Goal: Find contact information: Obtain details needed to contact an individual or organization

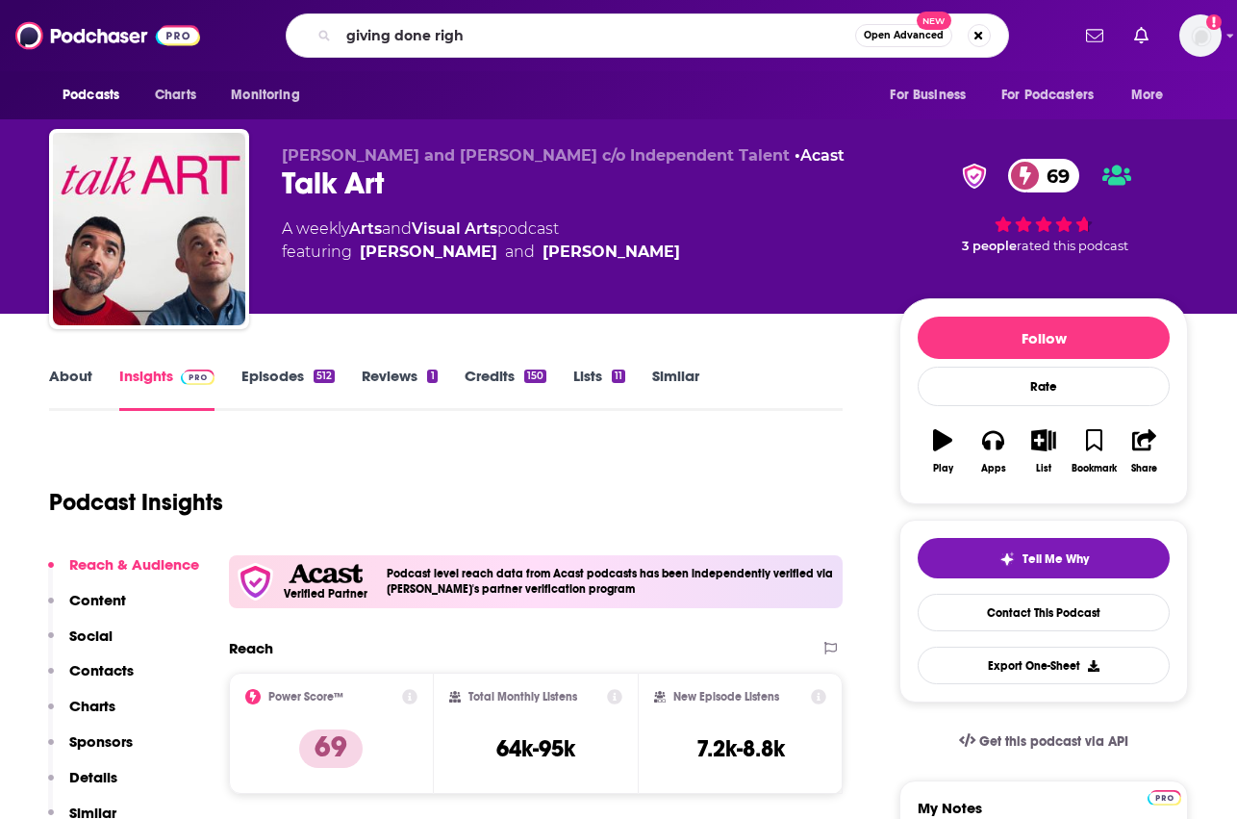
type input "giving done right"
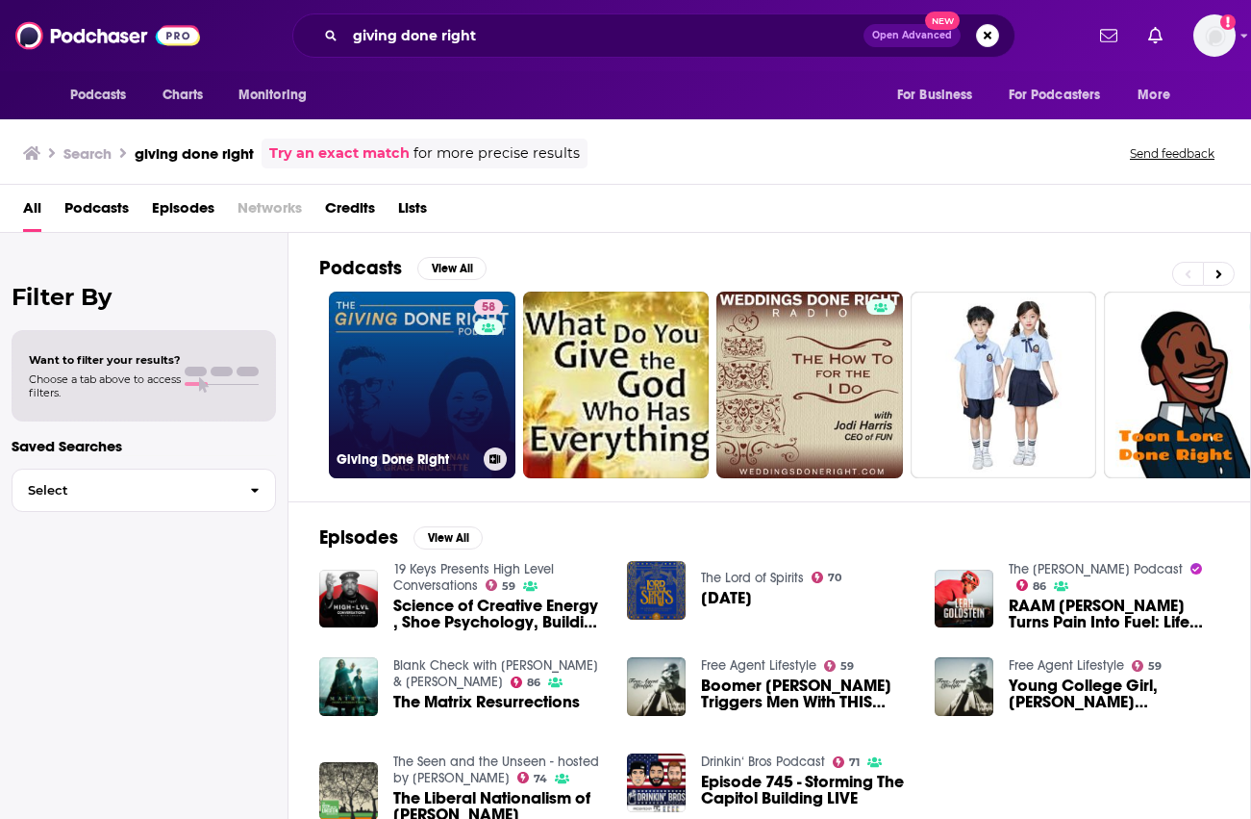
click at [481, 345] on div "58" at bounding box center [491, 373] width 34 height 148
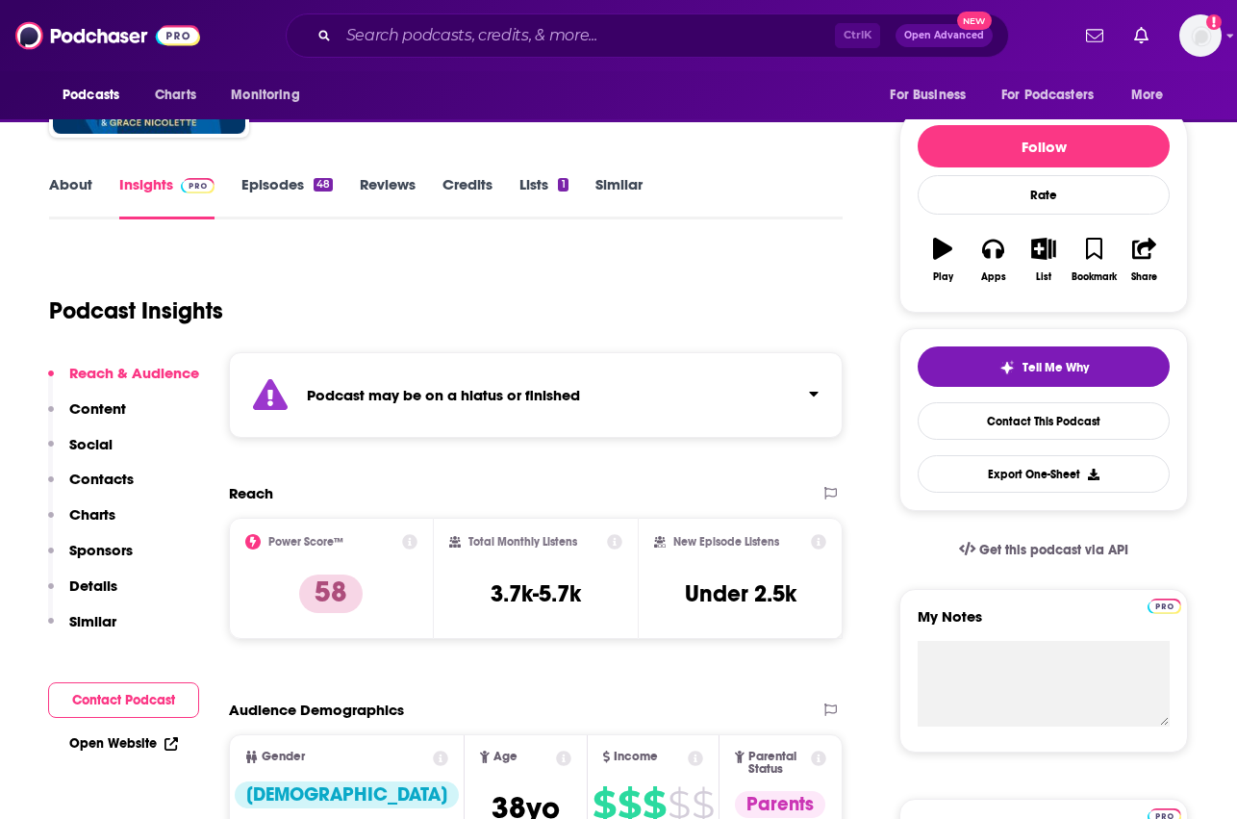
scroll to position [192, 0]
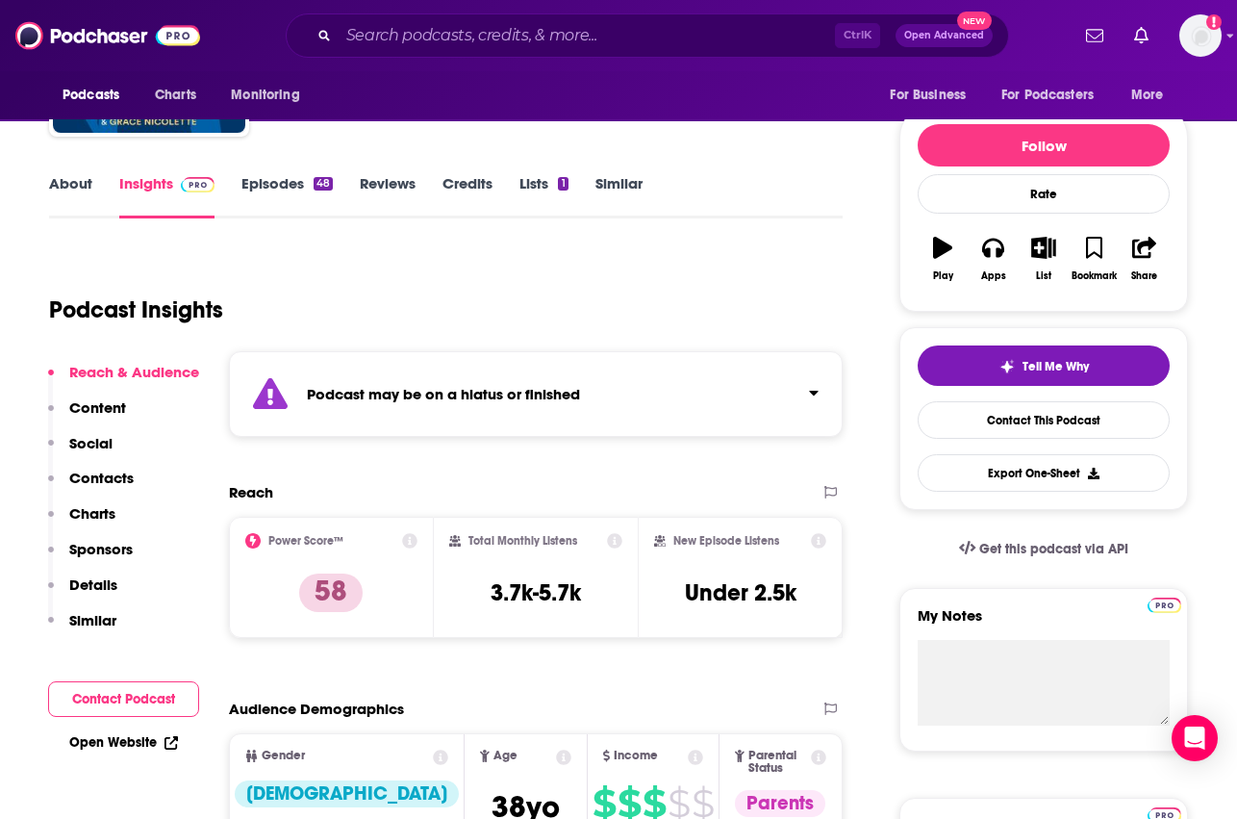
drag, startPoint x: 349, startPoint y: 477, endPoint x: 374, endPoint y: 489, distance: 27.5
click at [1025, 416] on link "Contact This Podcast" at bounding box center [1044, 420] width 252 height 38
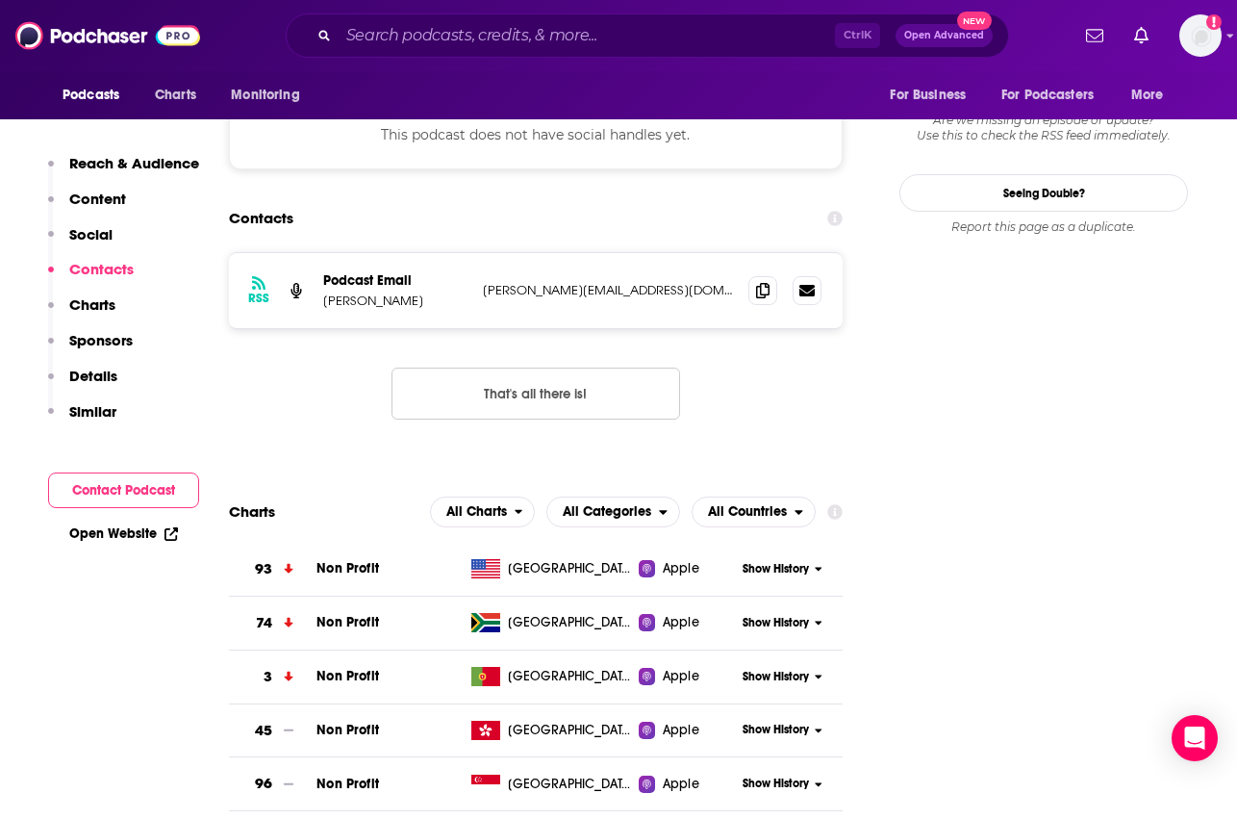
scroll to position [1646, 0]
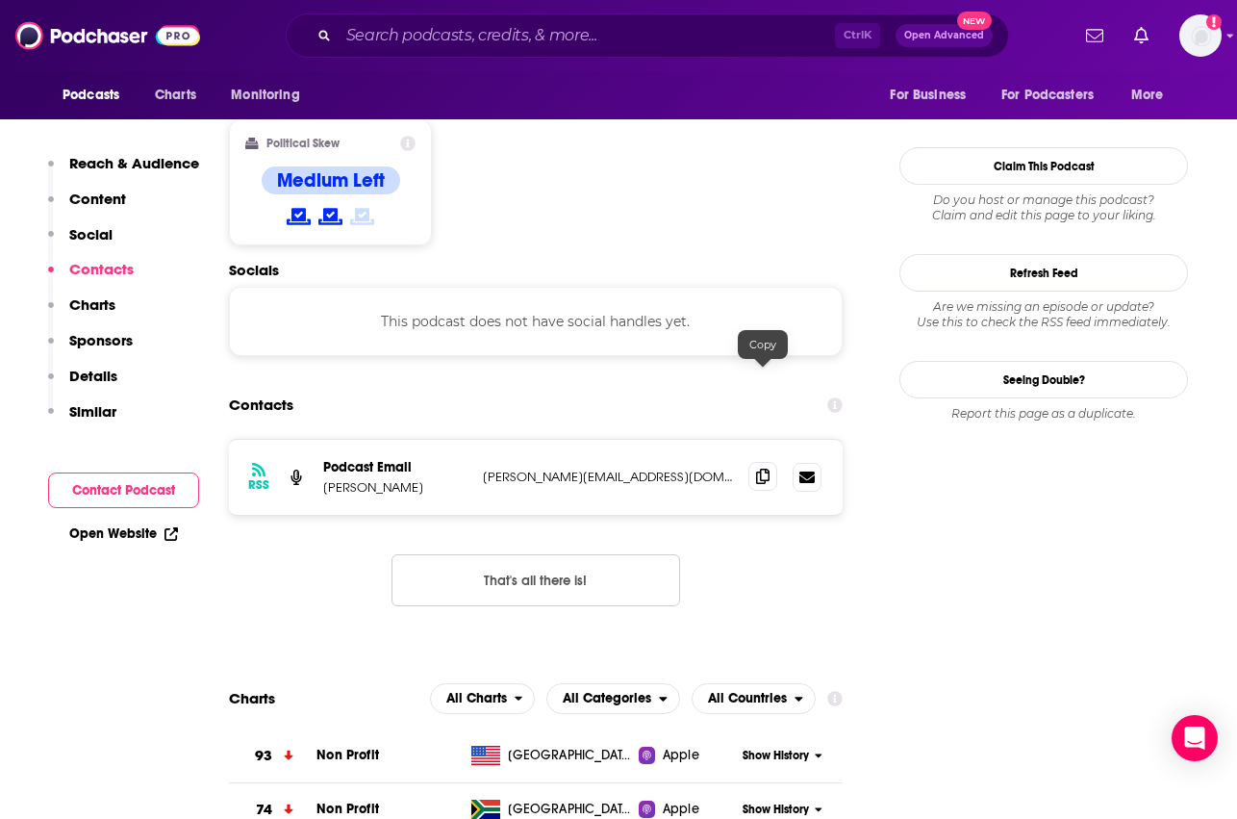
click at [764, 468] on icon at bounding box center [762, 475] width 13 height 15
drag, startPoint x: 313, startPoint y: 471, endPoint x: 419, endPoint y: 463, distance: 107.1
click at [313, 471] on div "RSS Podcast Email [PERSON_NAME] [PERSON_NAME][EMAIL_ADDRESS][DOMAIN_NAME] [PERS…" at bounding box center [536, 538] width 614 height 198
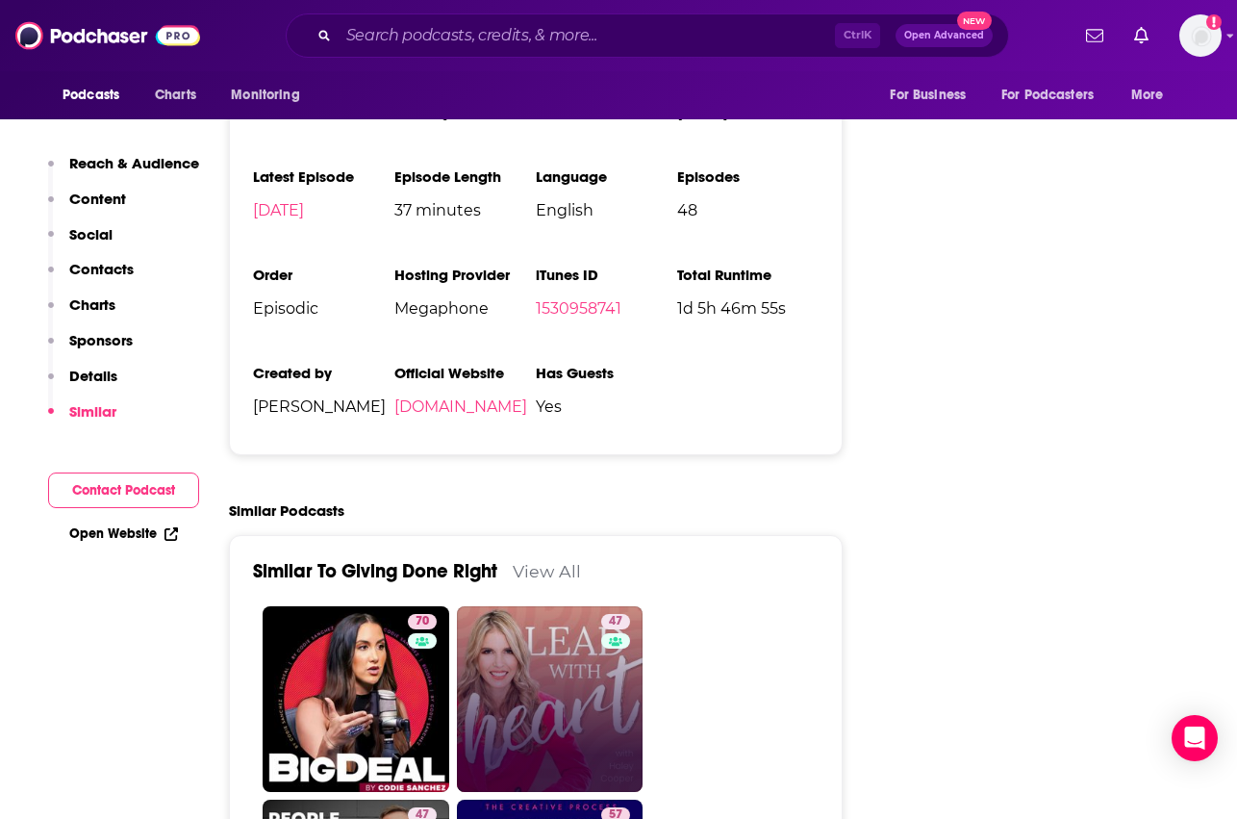
scroll to position [2896, 0]
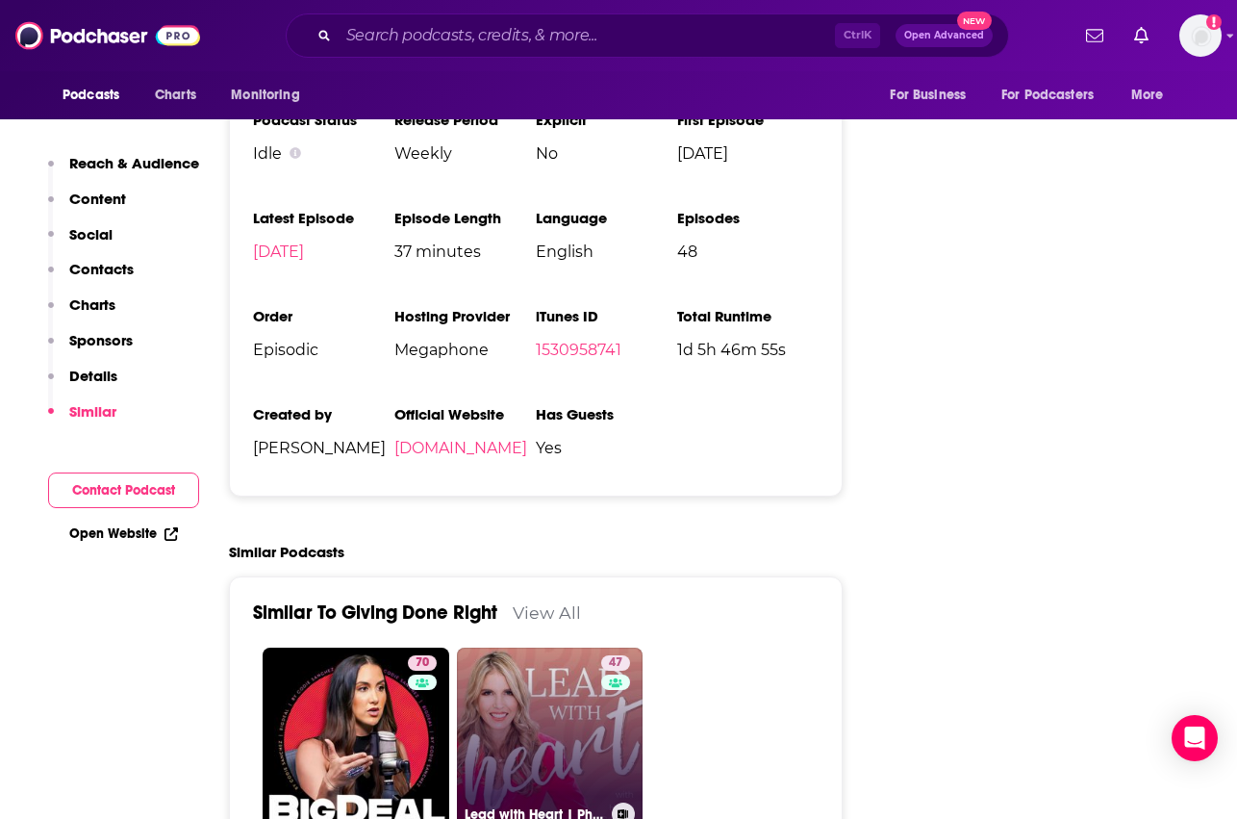
click at [540, 647] on link "47 Lead with Heart | Philanthropy, Nonprofit Leadership, Nonprofit Management &…" at bounding box center [550, 740] width 187 height 187
type input "[URL][DOMAIN_NAME]"
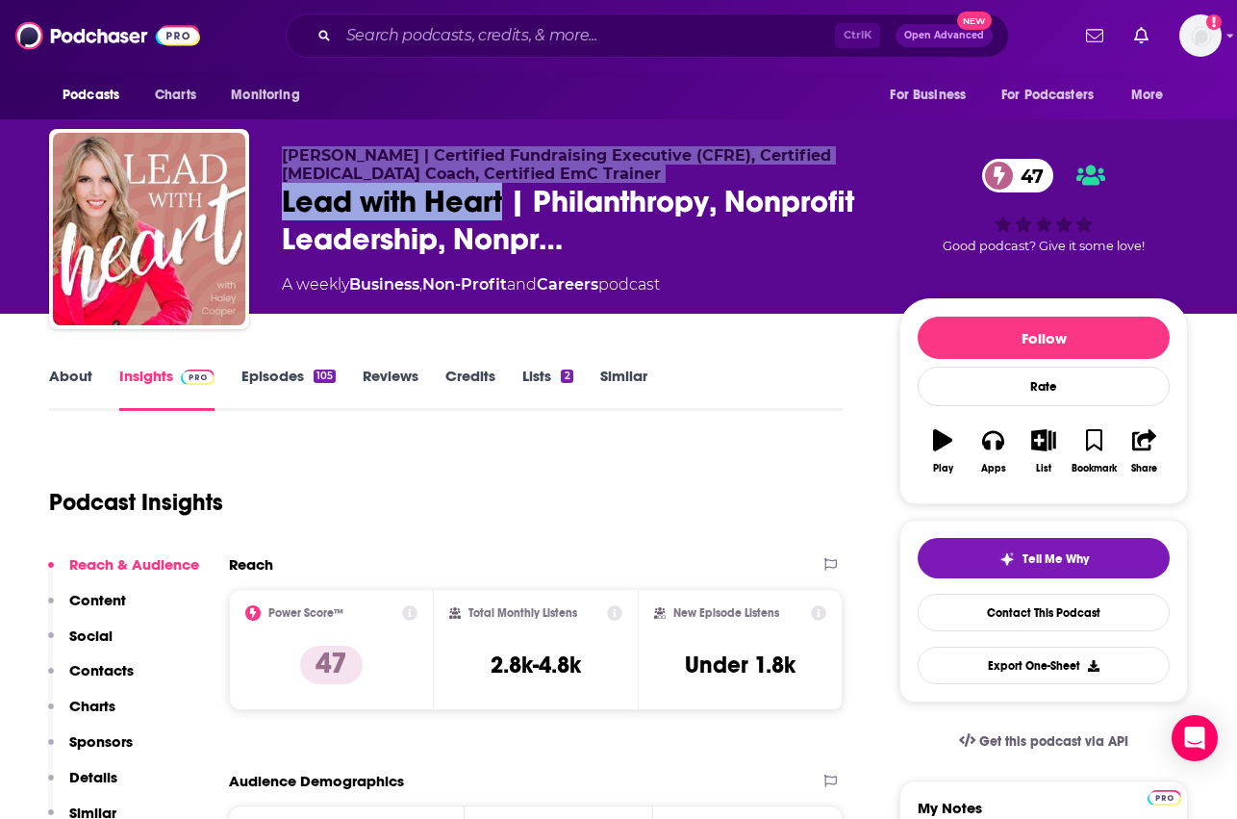
drag, startPoint x: 503, startPoint y: 205, endPoint x: 248, endPoint y: 197, distance: 255.0
click at [248, 197] on div "[PERSON_NAME] | Certified Fundraising Executive (CFRE), Certified [MEDICAL_DATA…" at bounding box center [618, 233] width 1139 height 208
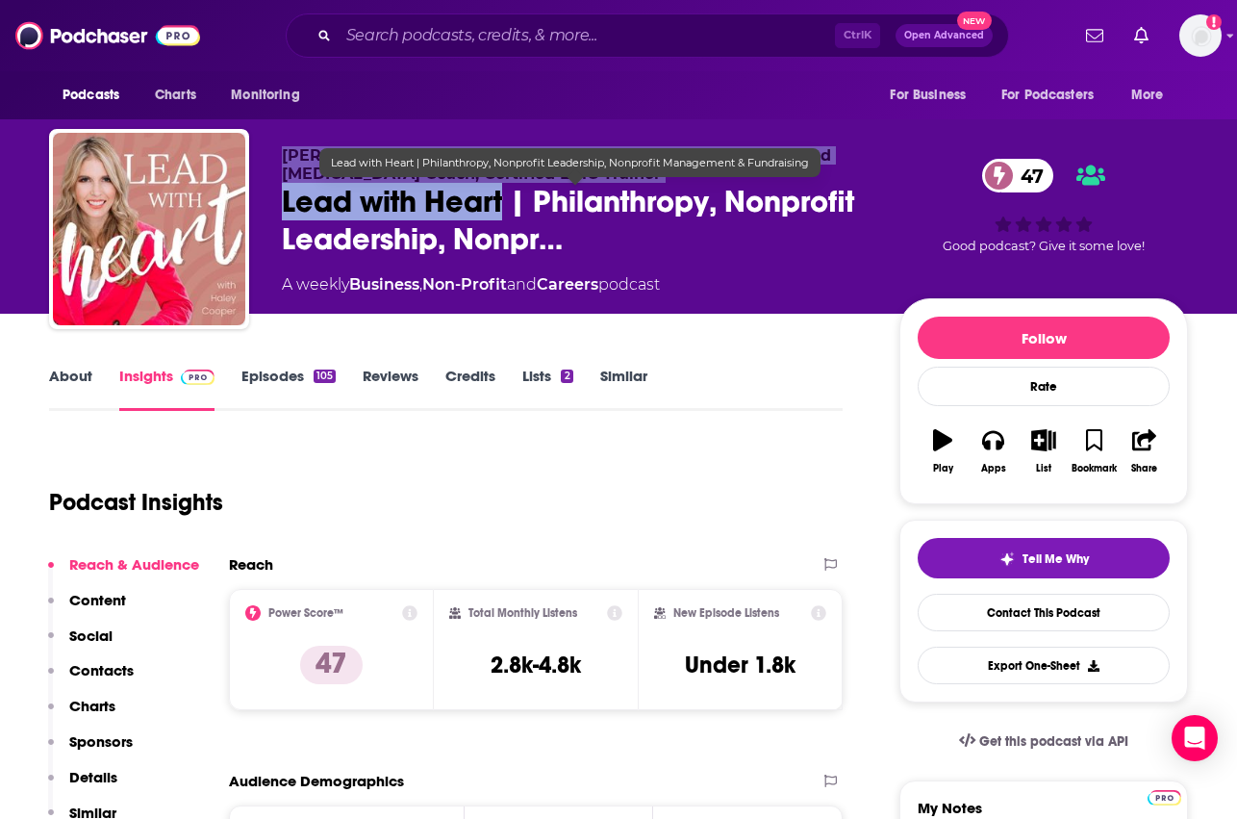
click at [303, 202] on span "Lead with Heart | Philanthropy, Nonprofit Leadership, Nonpr…" at bounding box center [575, 220] width 587 height 75
click at [293, 199] on span "Lead with Heart | Philanthropy, Nonprofit Leadership, Nonpr…" at bounding box center [575, 220] width 587 height 75
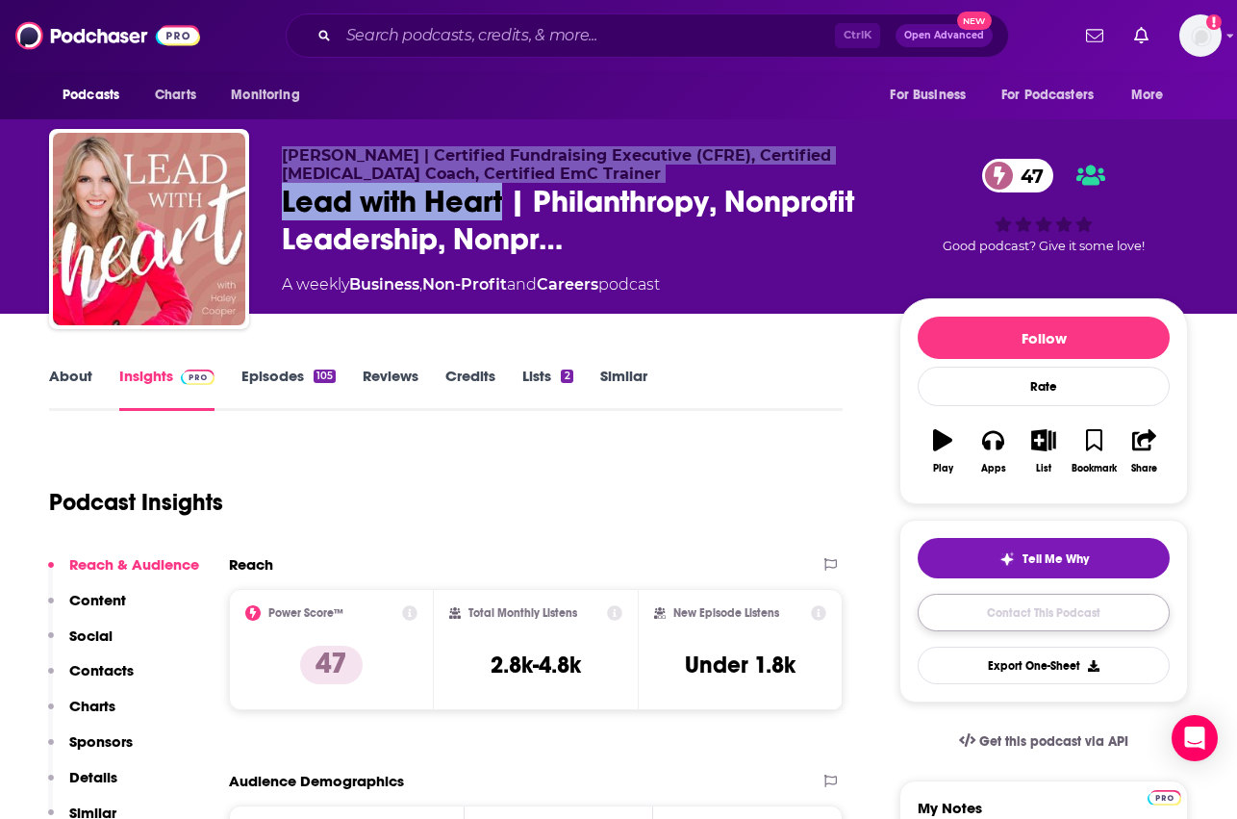
click at [1016, 622] on link "Contact This Podcast" at bounding box center [1044, 612] width 252 height 38
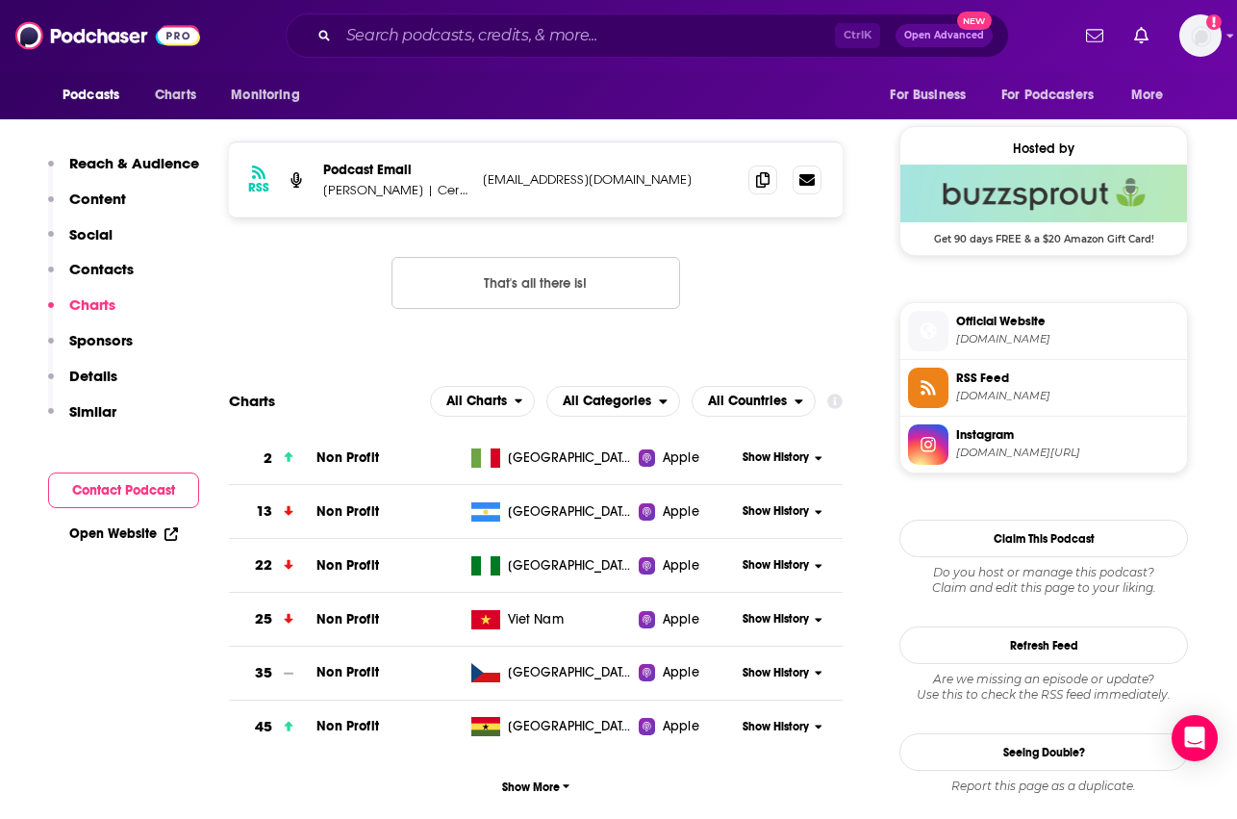
scroll to position [1403, 0]
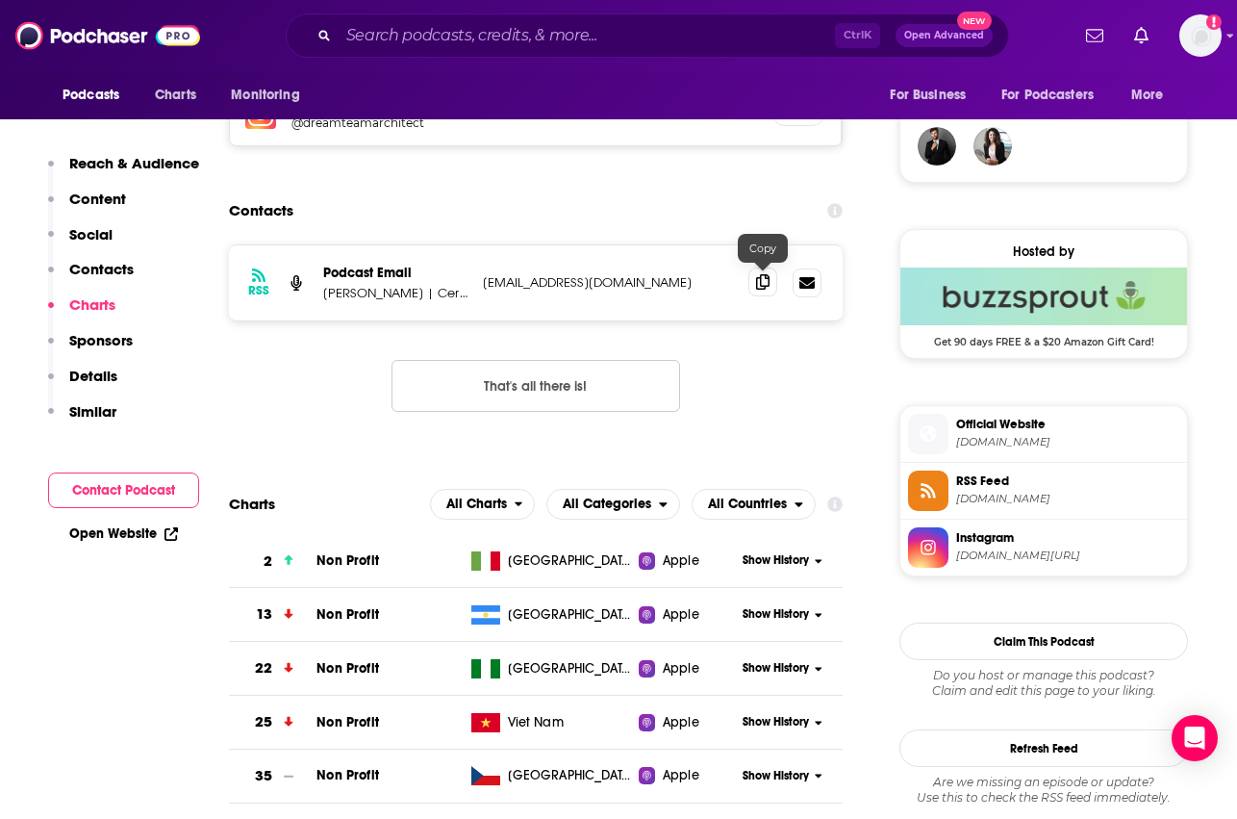
click at [756, 283] on icon at bounding box center [762, 281] width 13 height 15
drag, startPoint x: 328, startPoint y: 380, endPoint x: 859, endPoint y: 16, distance: 643.5
click at [328, 380] on div "RSS Podcast Email [PERSON_NAME] | Certified Fundraising Executive (CFRE), Certi…" at bounding box center [536, 343] width 614 height 198
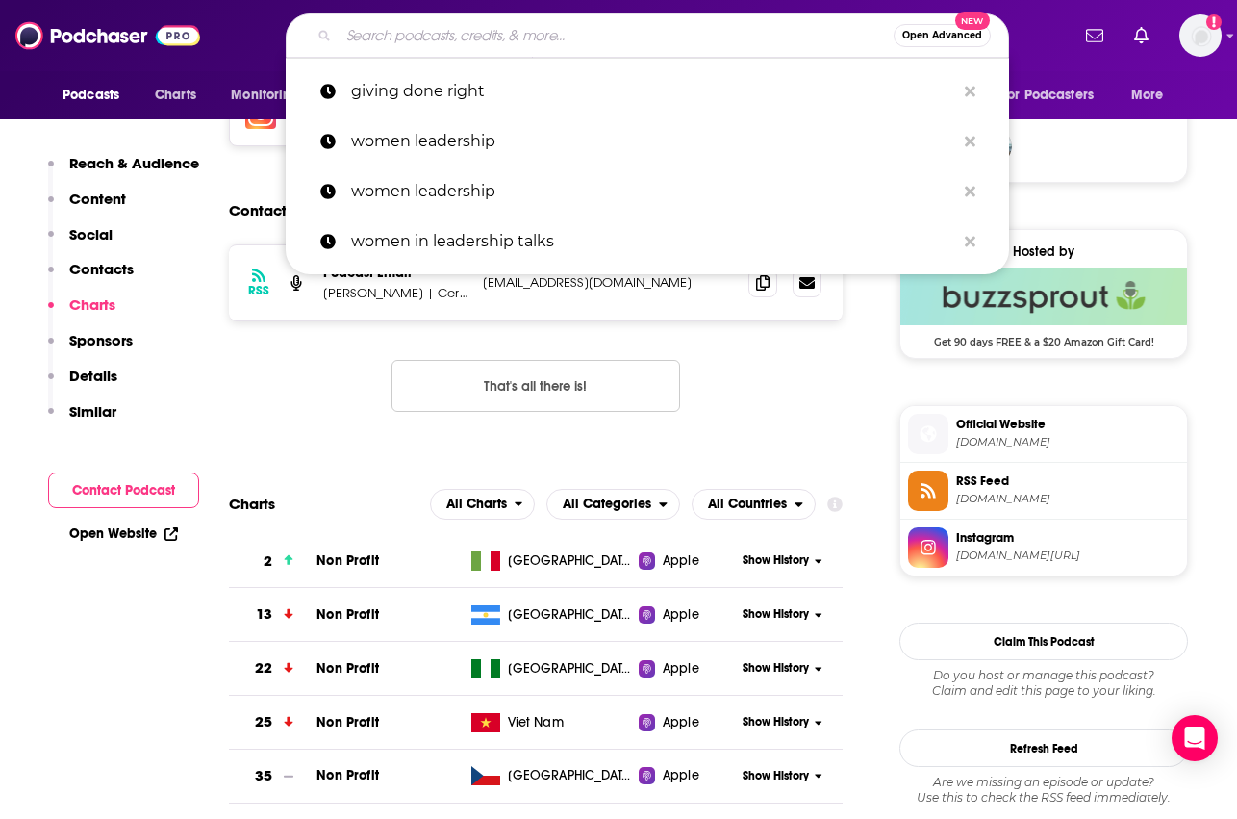
click at [507, 31] on input "Search podcasts, credits, & more..." at bounding box center [616, 35] width 555 height 31
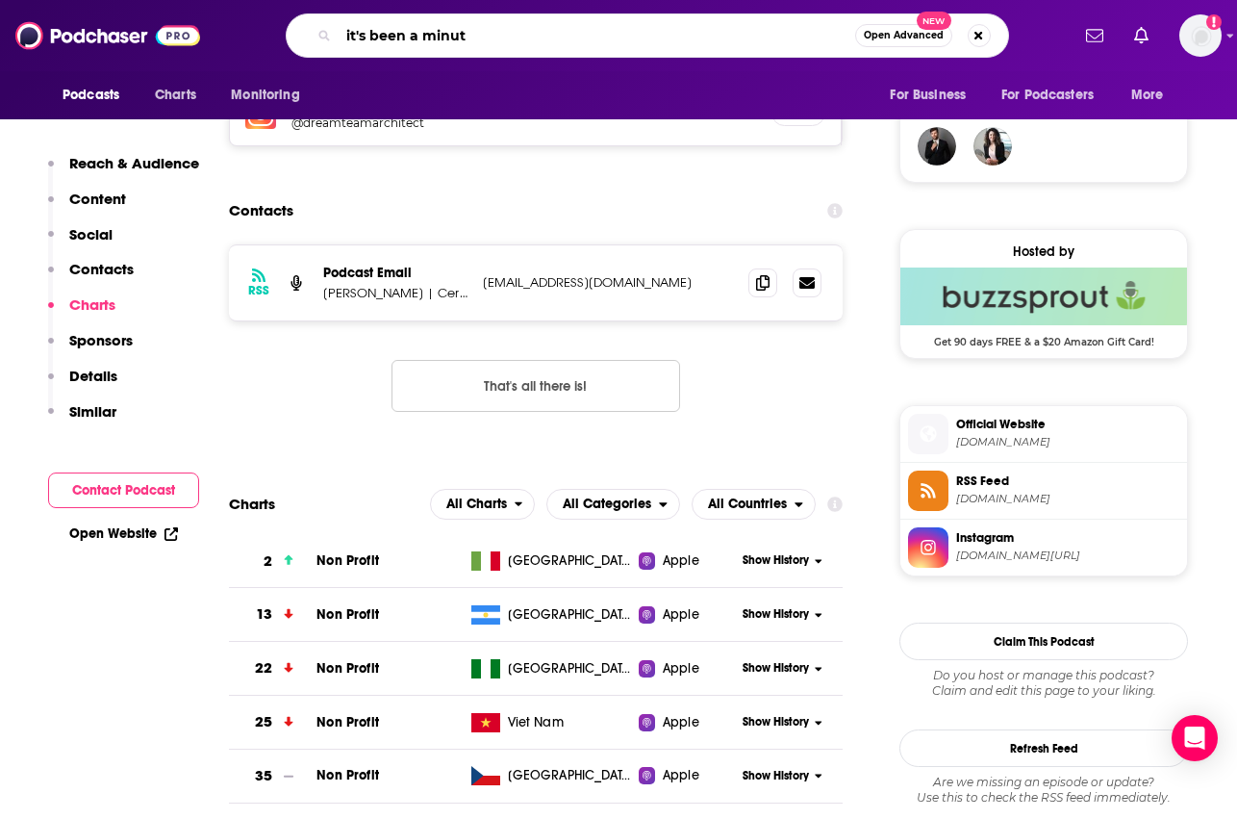
type input "it's been a minute"
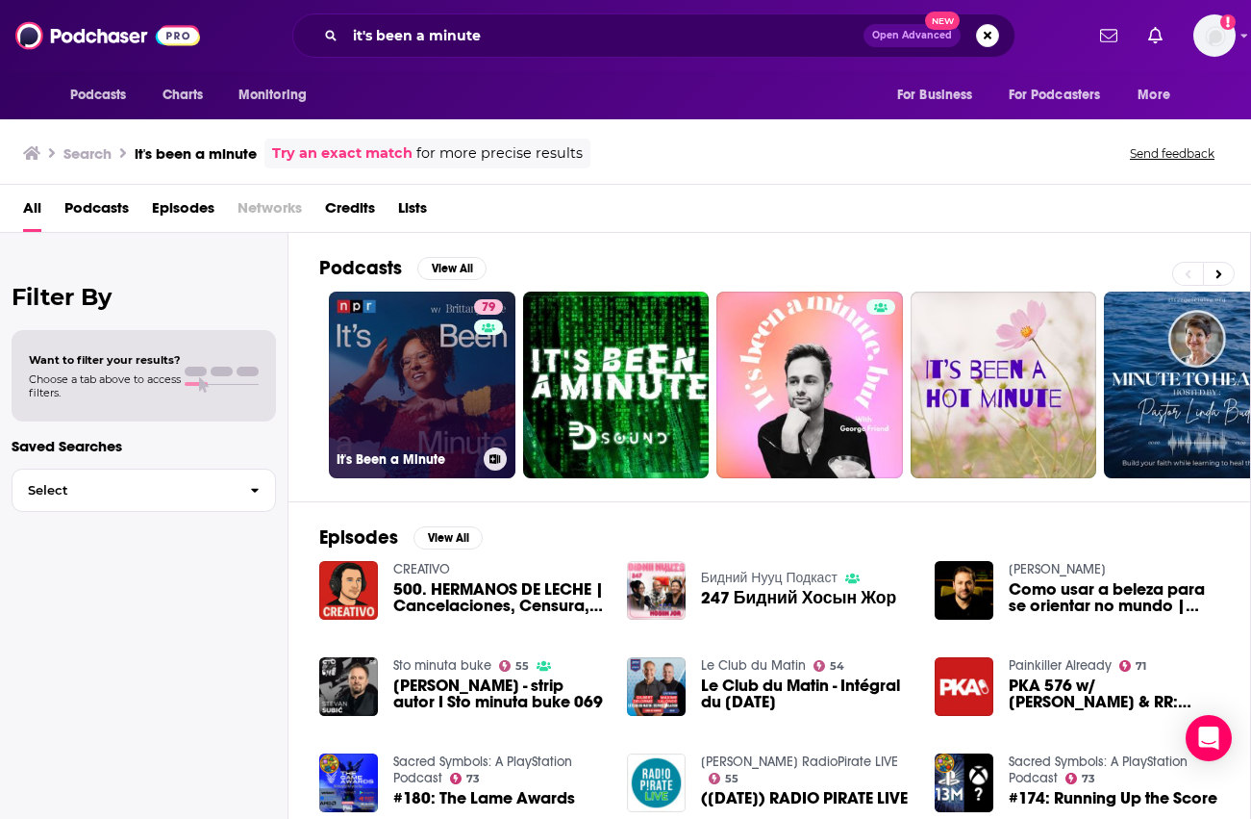
click at [474, 396] on div "79" at bounding box center [491, 373] width 34 height 148
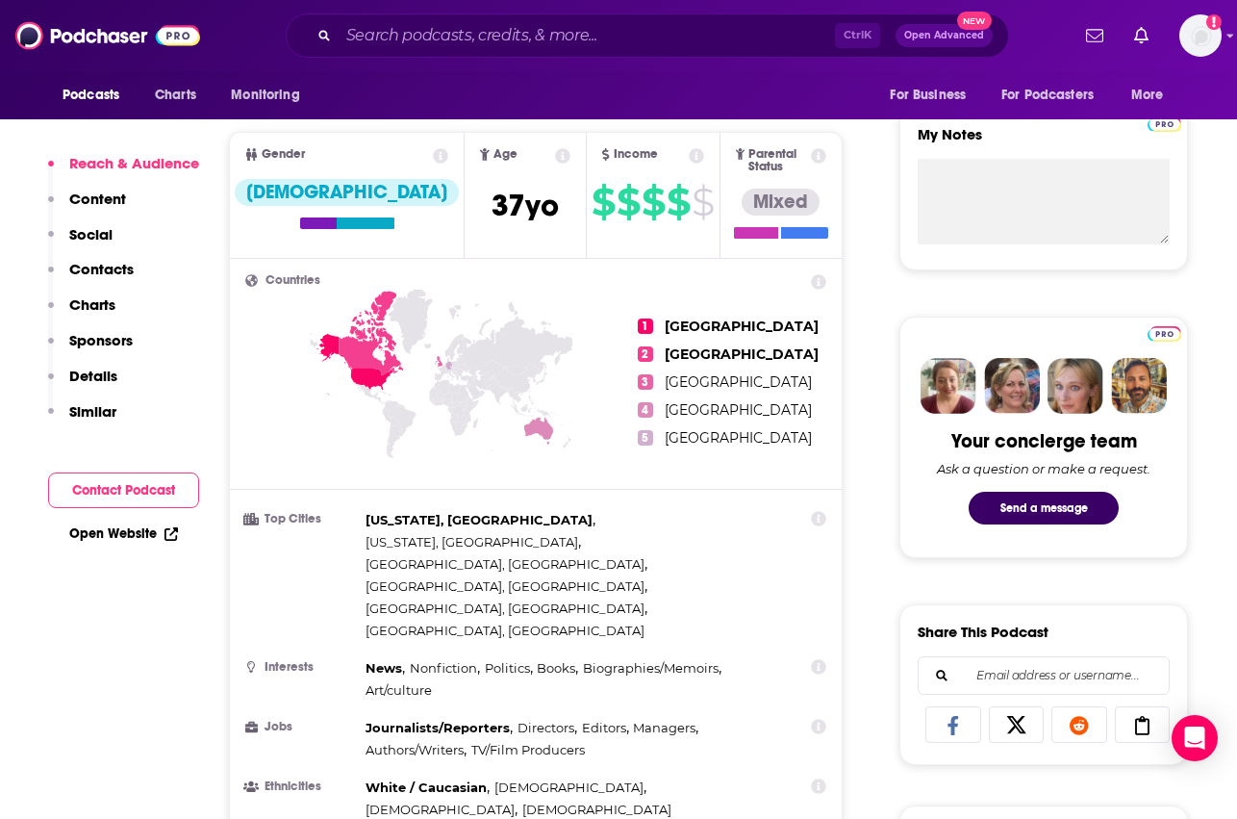
scroll to position [385, 0]
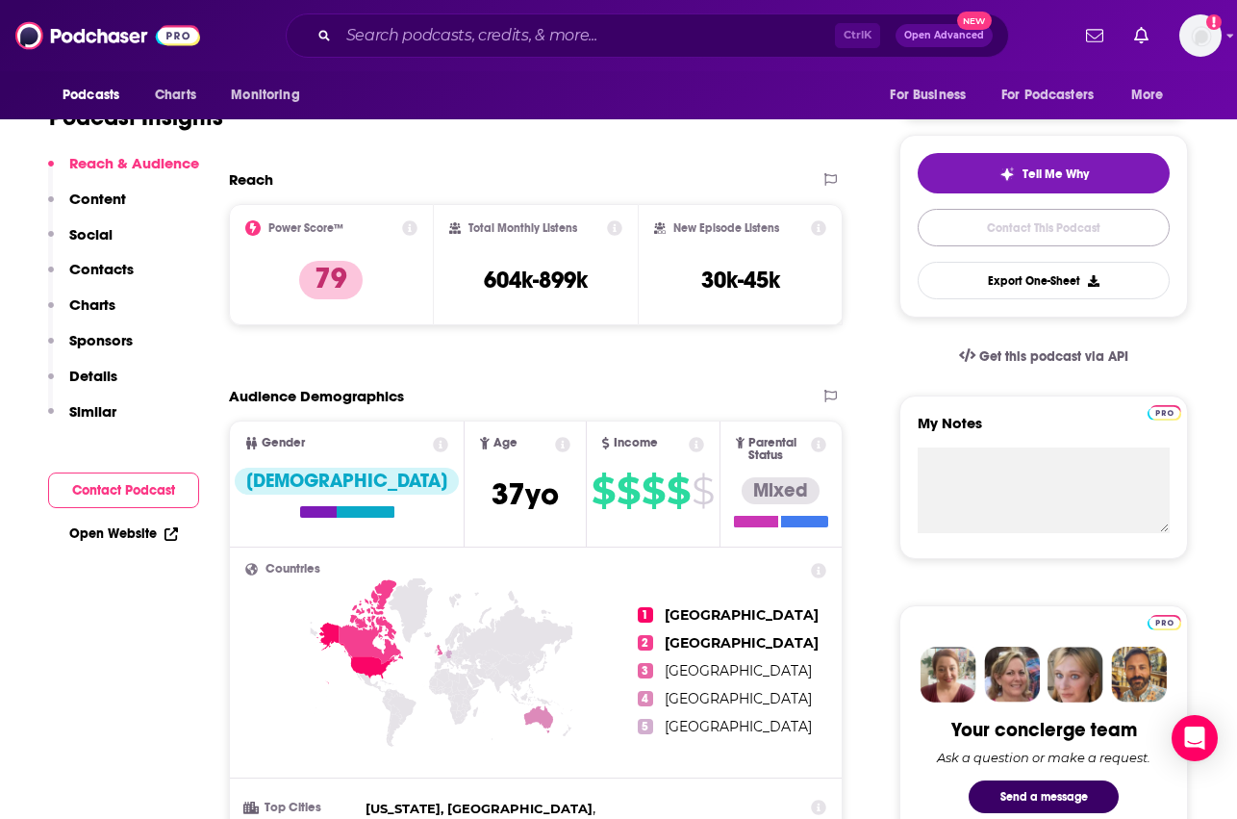
click at [1040, 231] on link "Contact This Podcast" at bounding box center [1044, 228] width 252 height 38
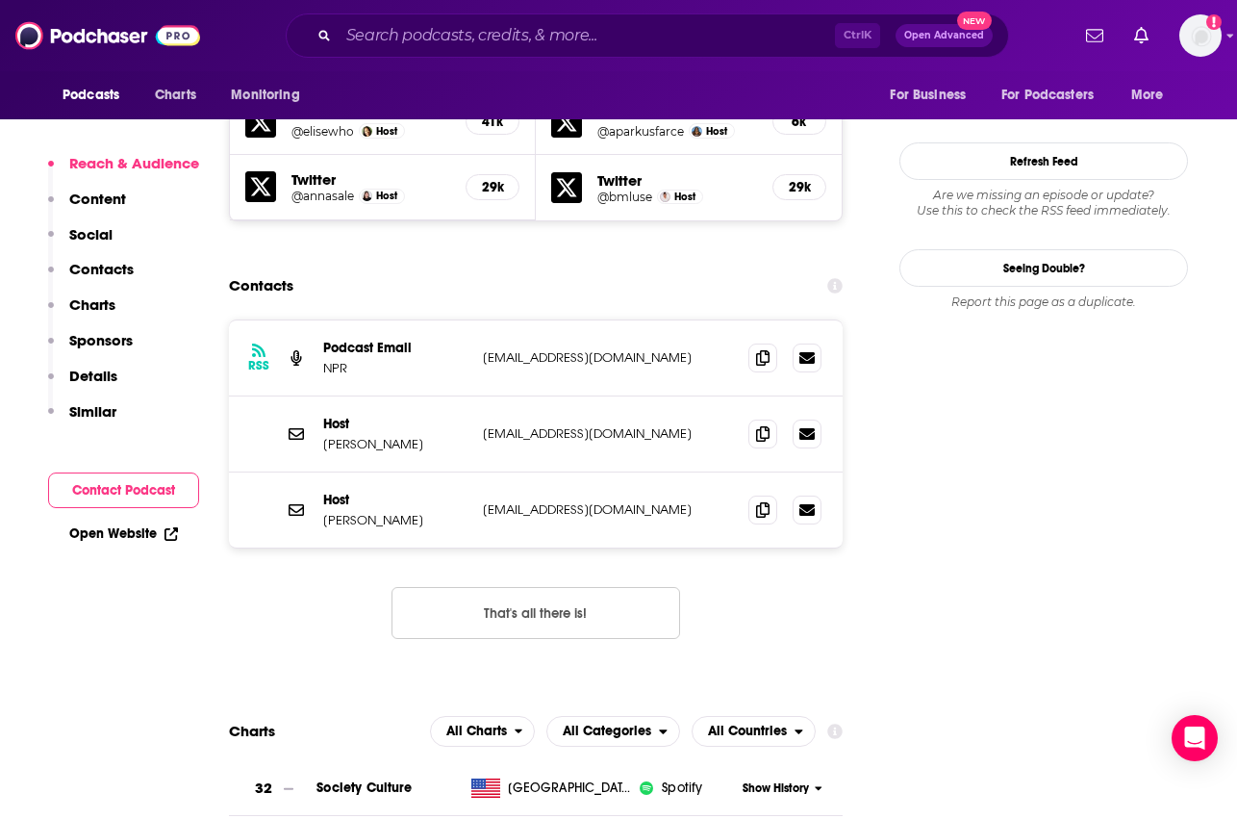
scroll to position [1769, 0]
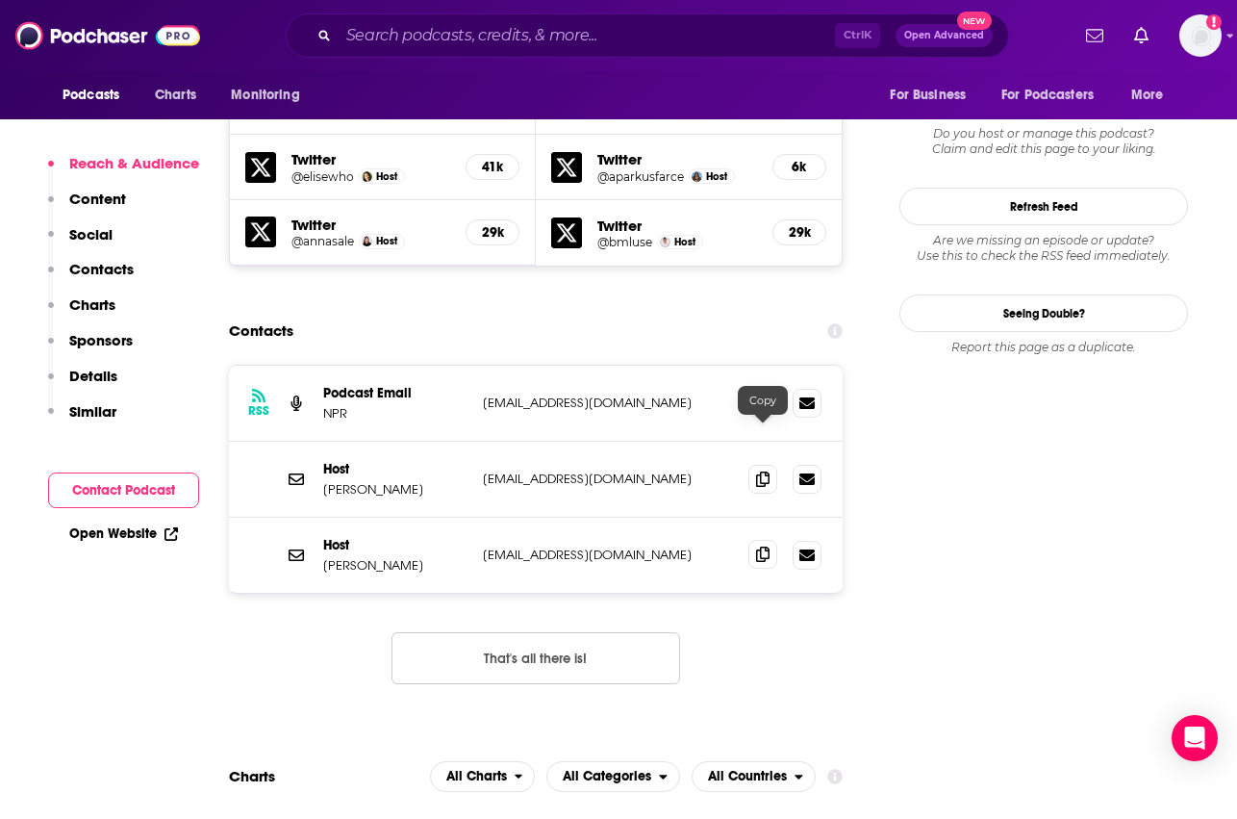
click at [756, 546] on icon at bounding box center [762, 553] width 13 height 15
drag, startPoint x: 433, startPoint y: 439, endPoint x: 652, endPoint y: 435, distance: 219.3
click at [433, 557] on p "[PERSON_NAME]" at bounding box center [395, 565] width 144 height 16
click at [759, 546] on icon at bounding box center [762, 553] width 13 height 15
drag, startPoint x: 253, startPoint y: 543, endPoint x: 472, endPoint y: 493, distance: 224.7
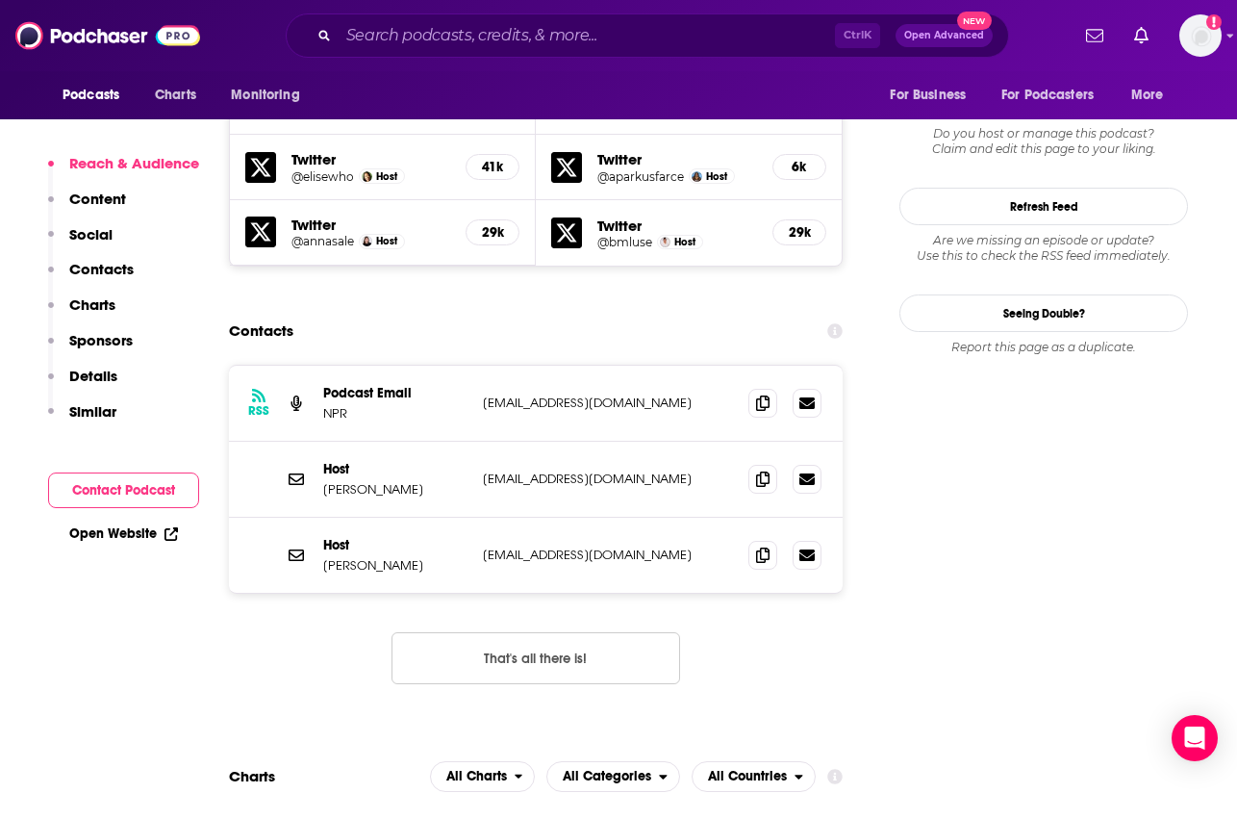
click at [253, 543] on div "RSS Podcast Email NPR [EMAIL_ADDRESS][DOMAIN_NAME] [EMAIL_ADDRESS][DOMAIN_NAME]…" at bounding box center [536, 540] width 614 height 350
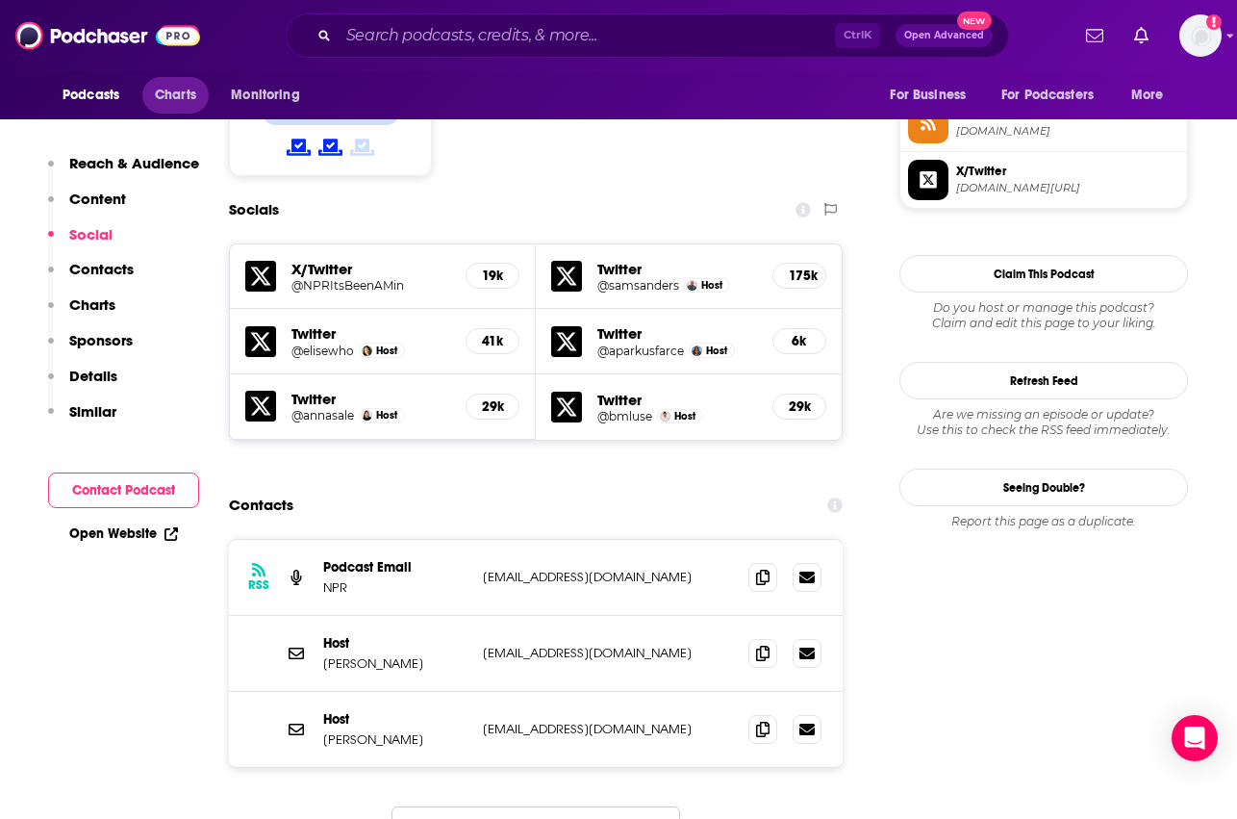
scroll to position [1288, 0]
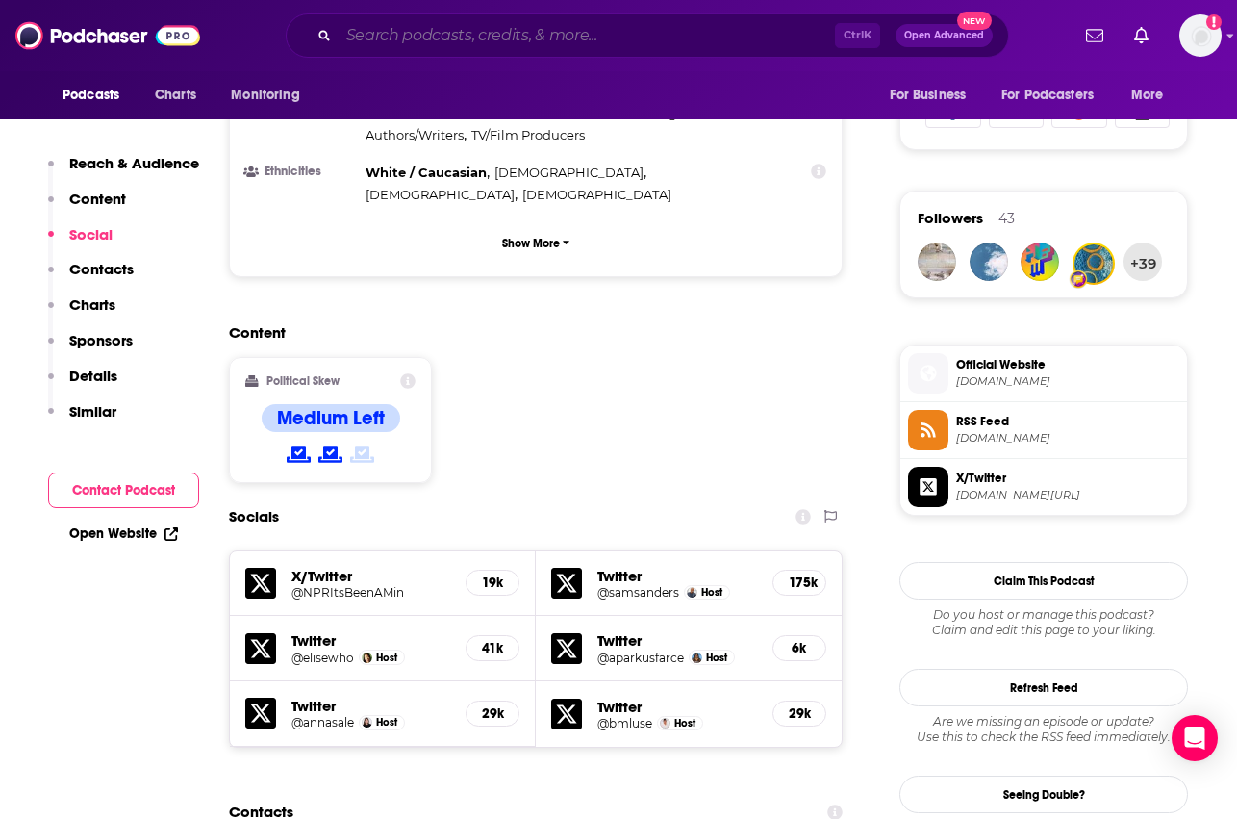
click at [566, 28] on input "Search podcasts, credits, & more..." at bounding box center [587, 35] width 496 height 31
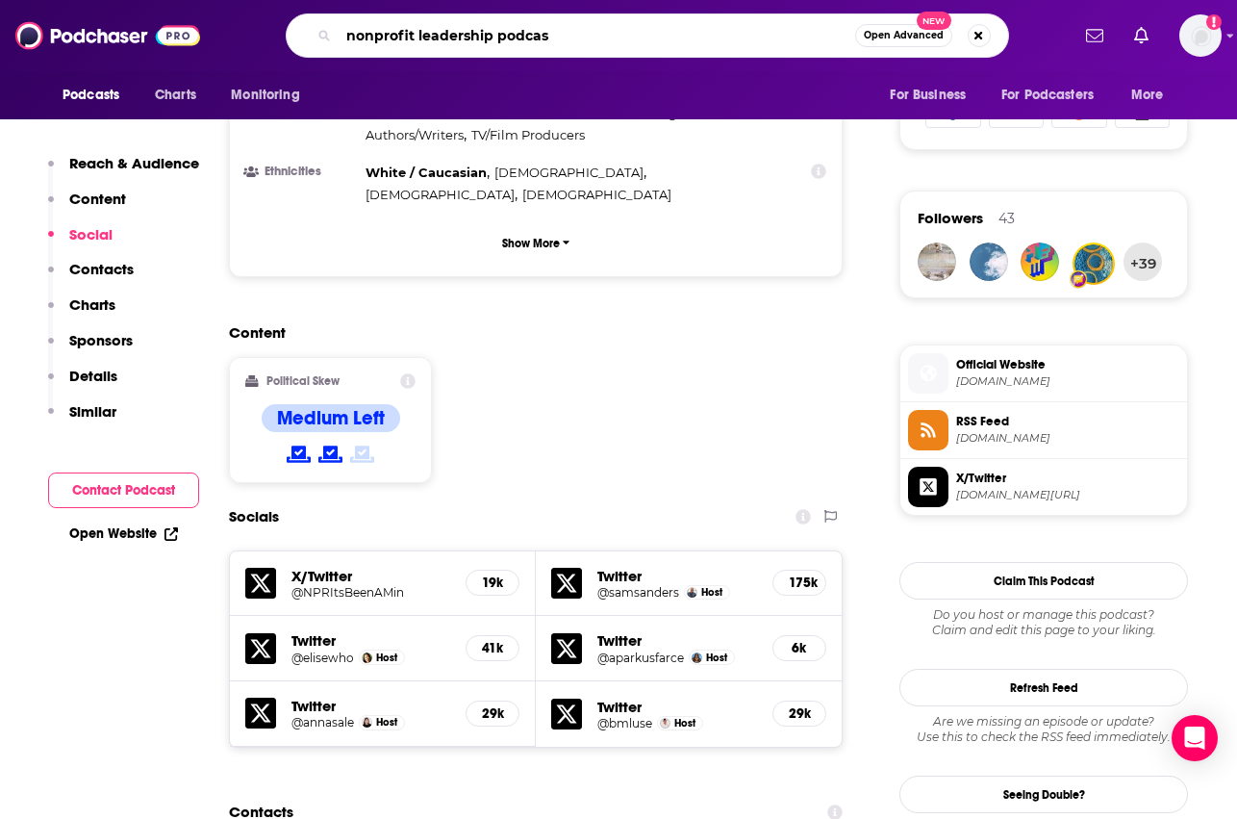
type input "nonprofit leadership podcast"
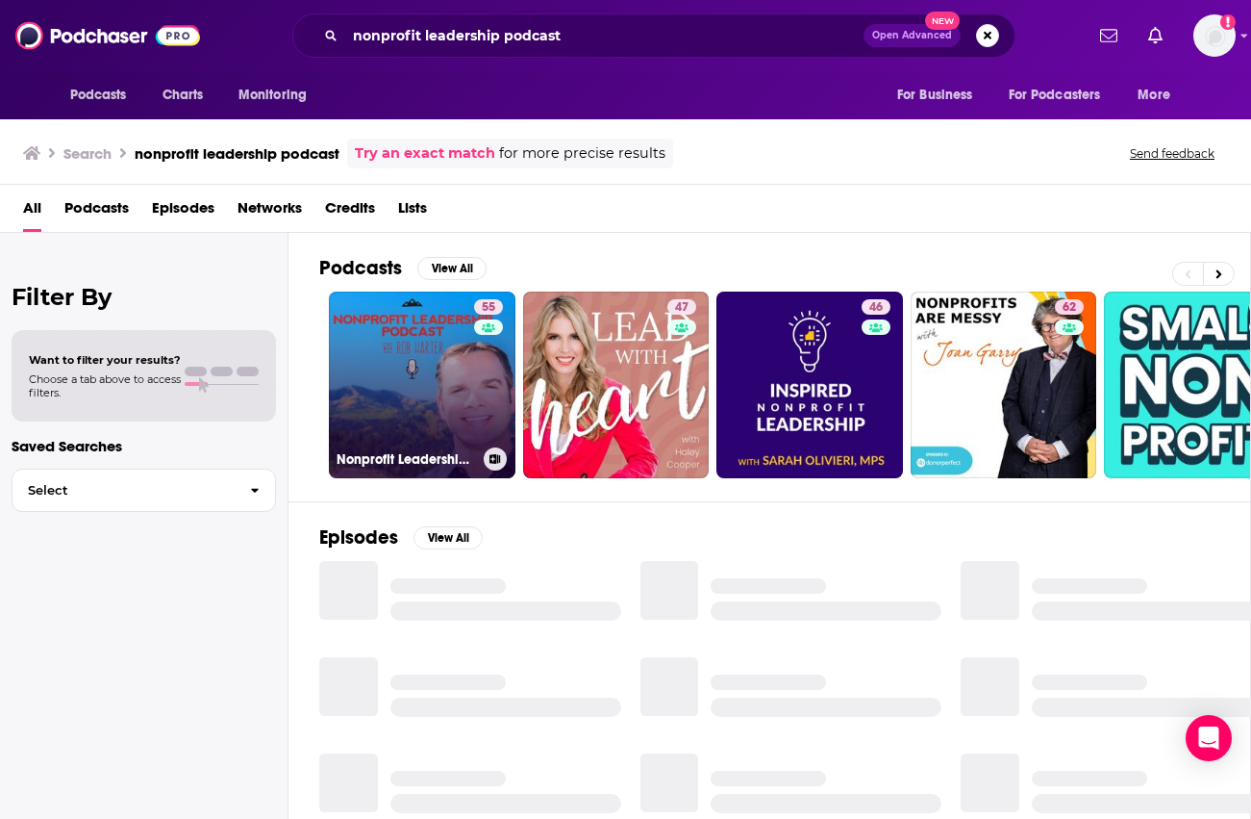
click at [437, 374] on link "55 Nonprofit Leadership Podcast" at bounding box center [422, 384] width 187 height 187
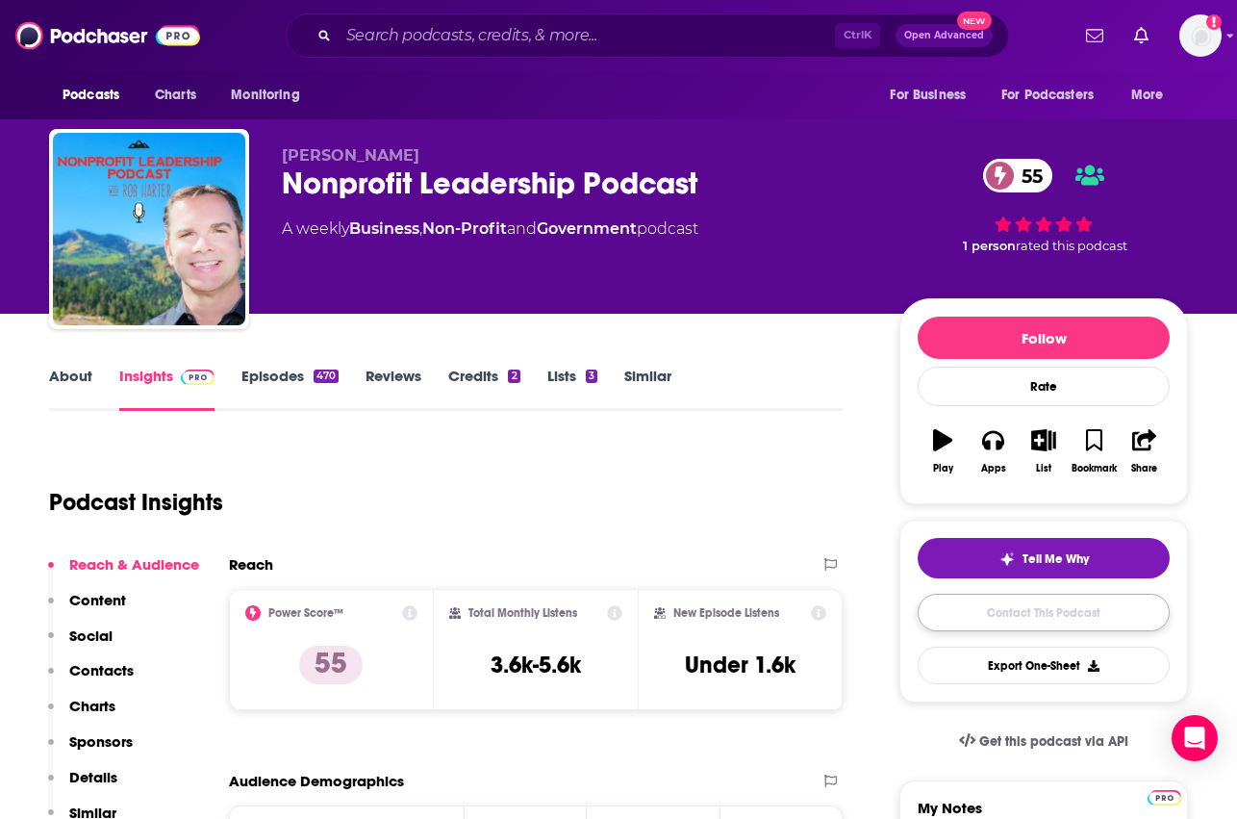
click at [1040, 615] on link "Contact This Podcast" at bounding box center [1044, 612] width 252 height 38
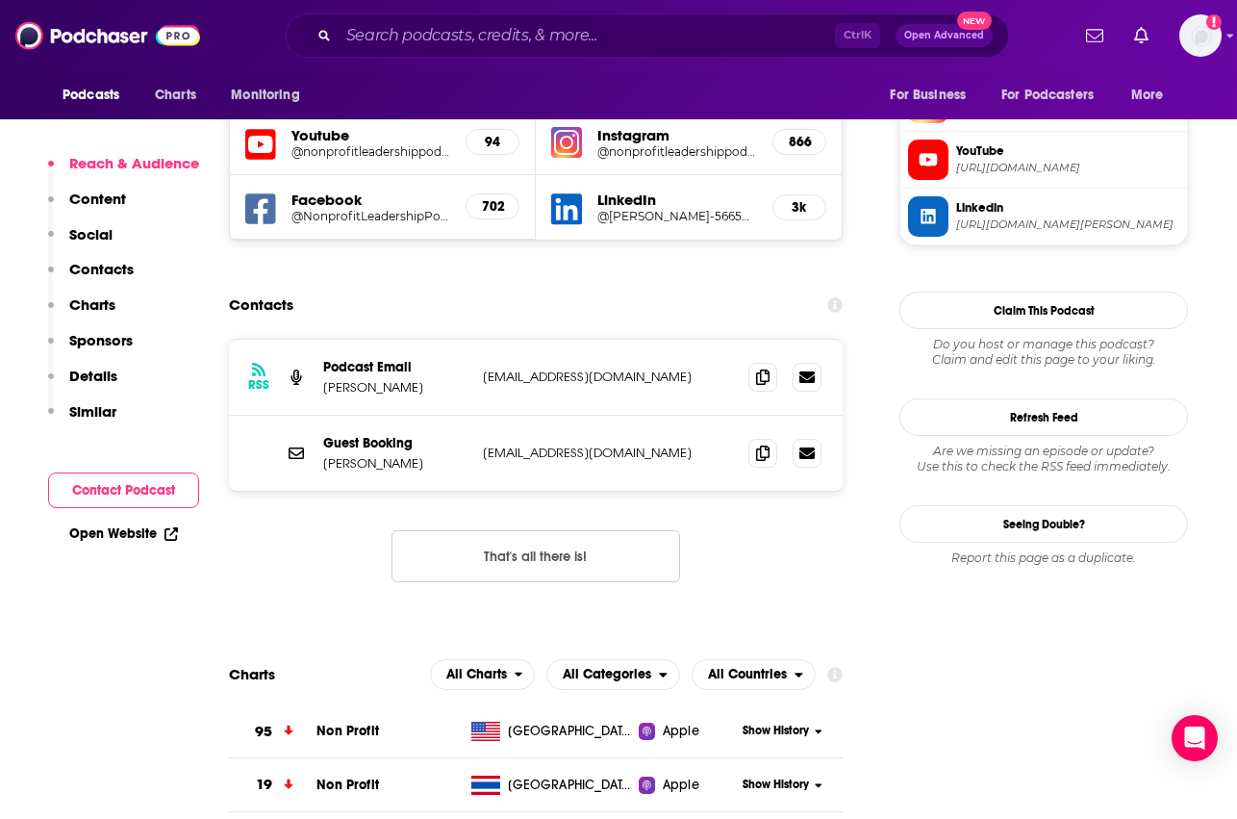
scroll to position [1725, 0]
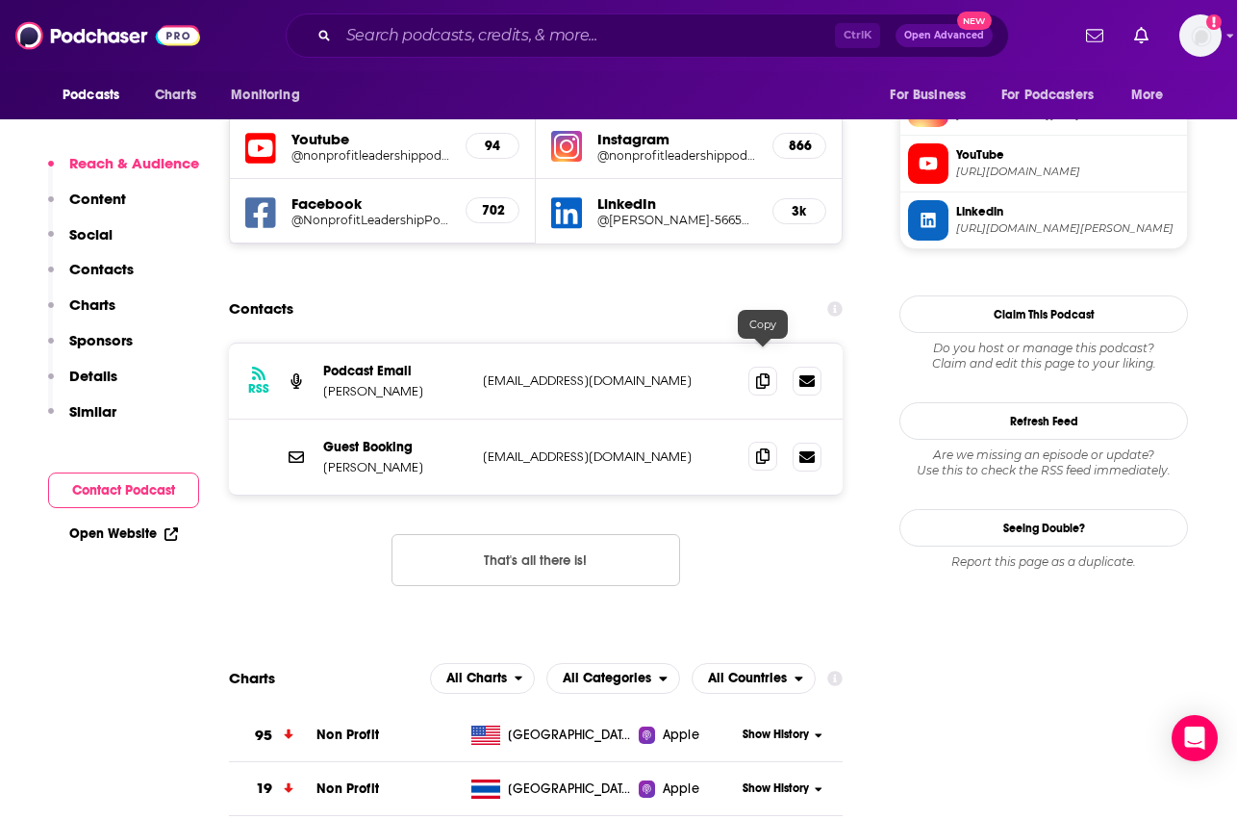
click at [754, 442] on span at bounding box center [762, 456] width 29 height 29
drag, startPoint x: 173, startPoint y: 297, endPoint x: 303, endPoint y: 107, distance: 230.5
click at [173, 297] on div "Reach & Audience Content Social Contacts Charts Sponsors Details Similar" at bounding box center [123, 295] width 151 height 283
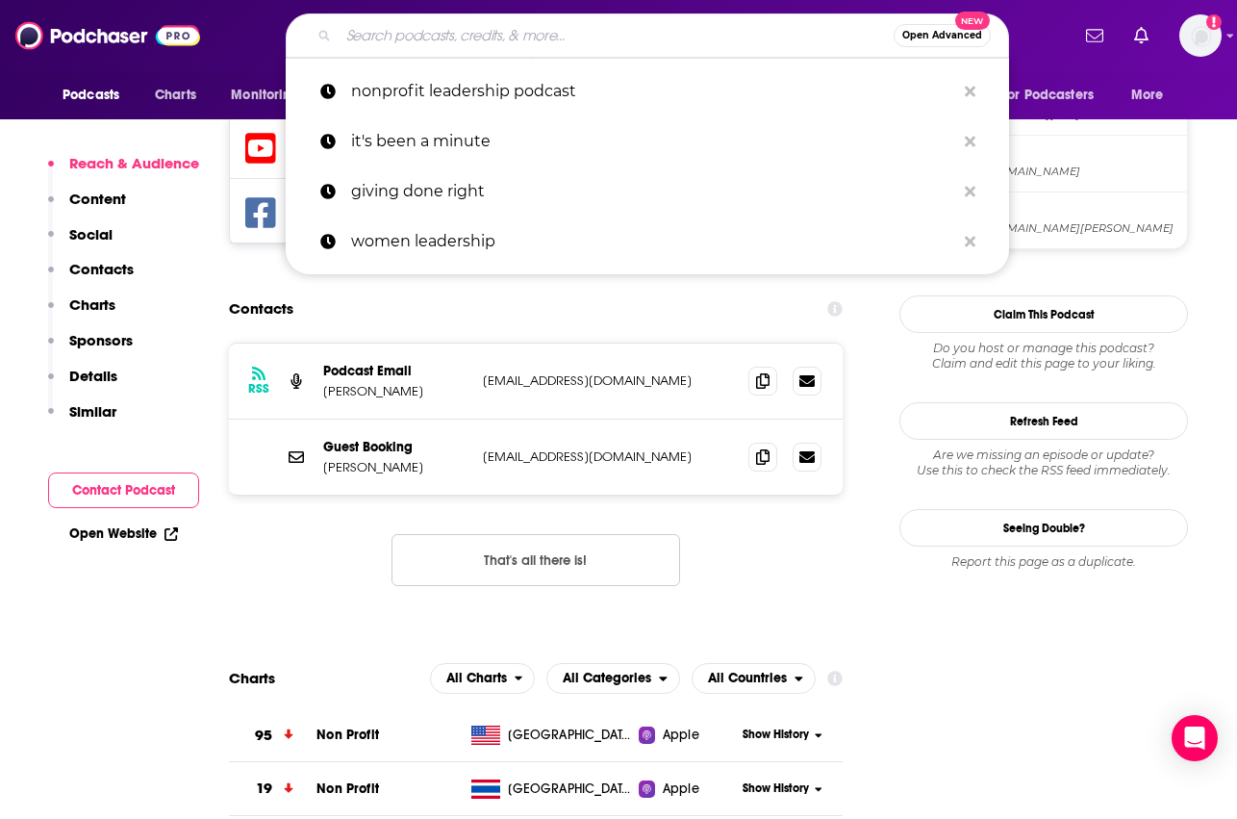
click at [459, 31] on input "Search podcasts, credits, & more..." at bounding box center [616, 35] width 555 height 31
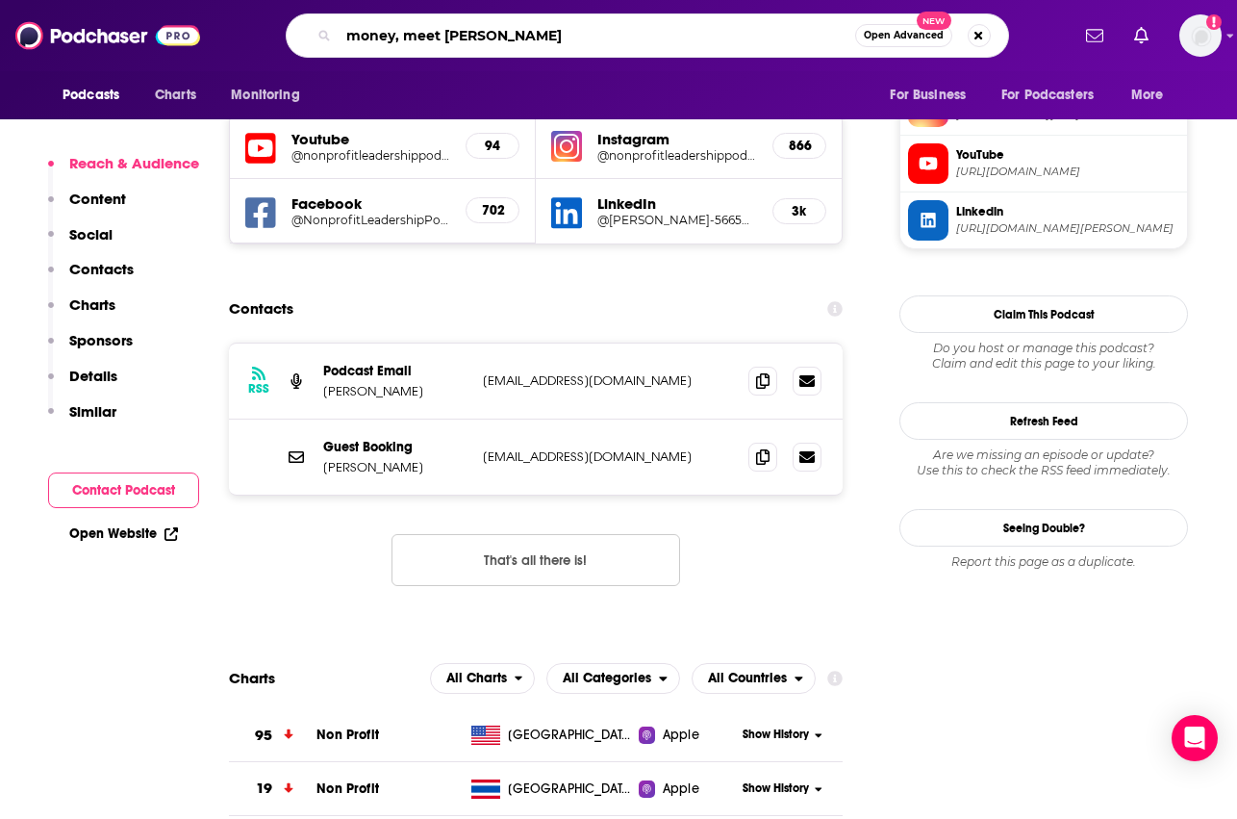
type input "money, meet meaning"
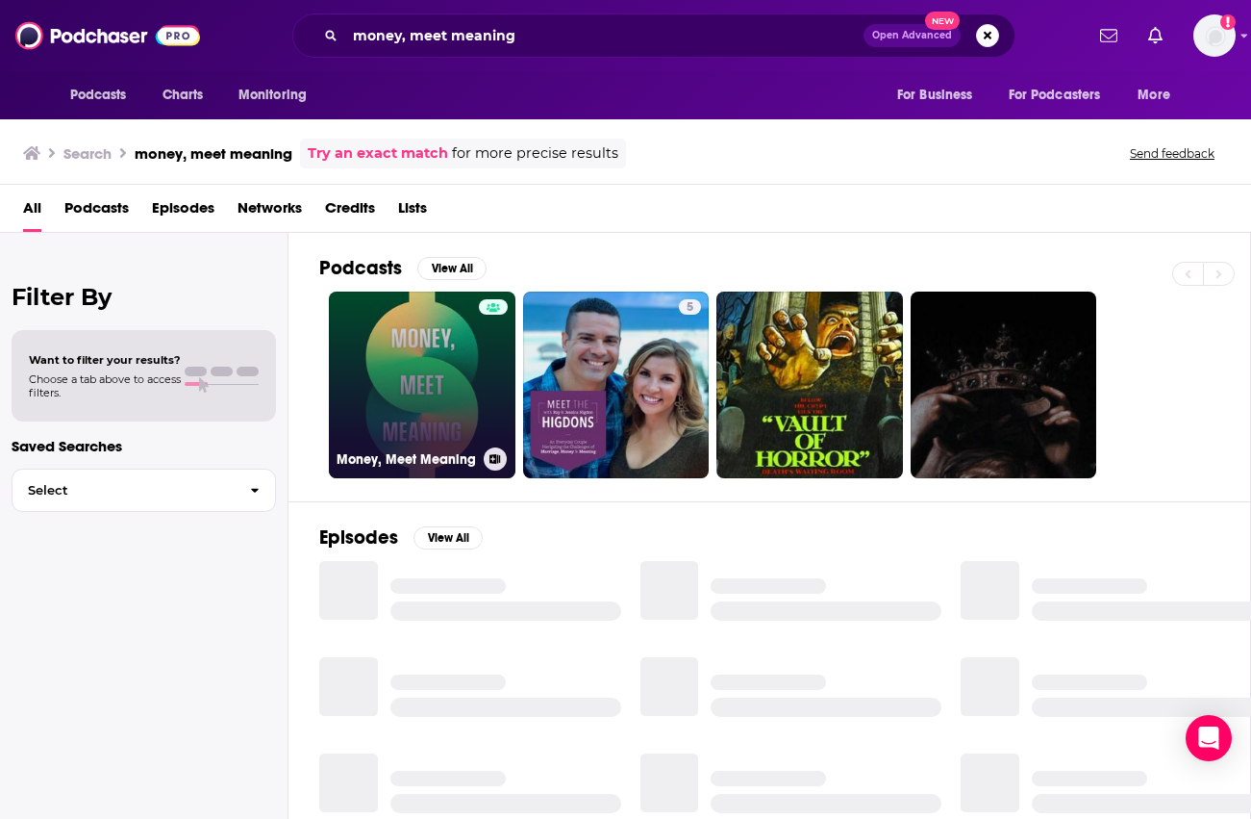
click at [489, 380] on div at bounding box center [493, 373] width 29 height 148
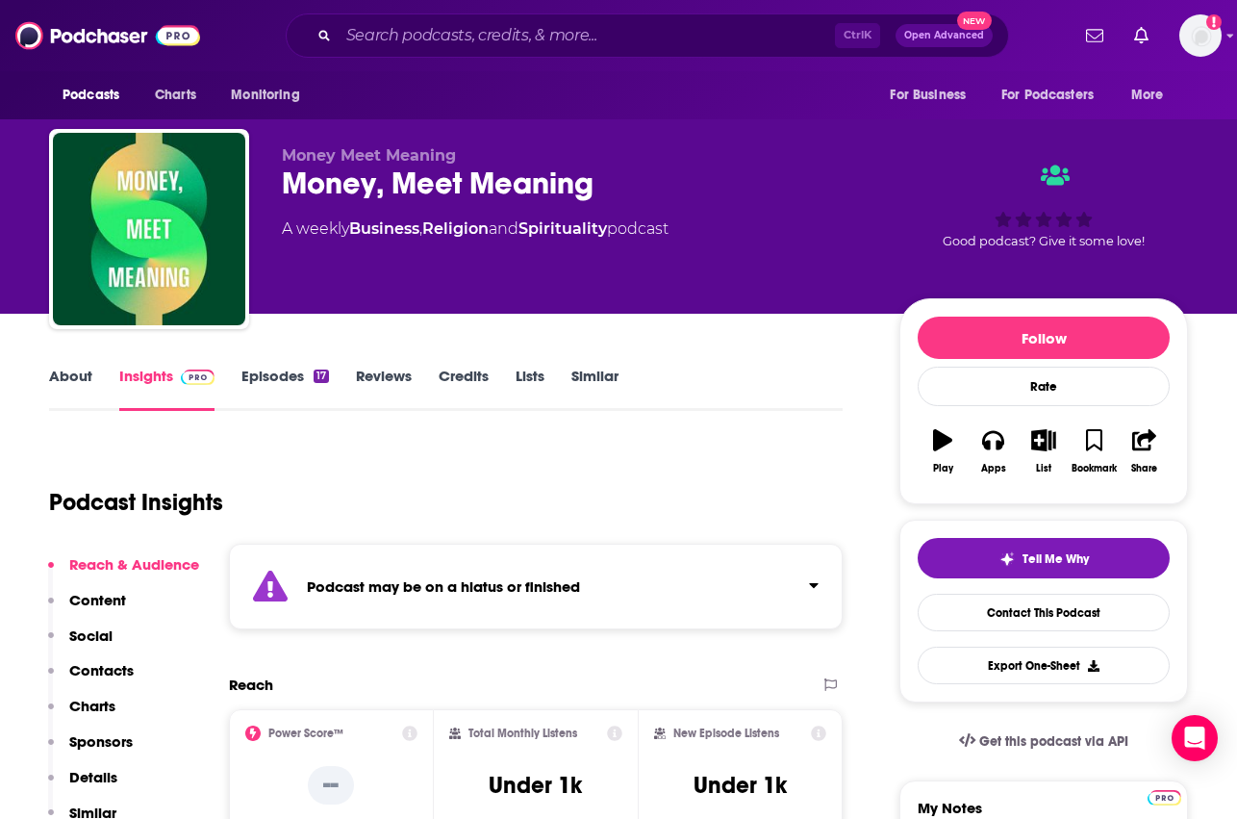
scroll to position [96, 0]
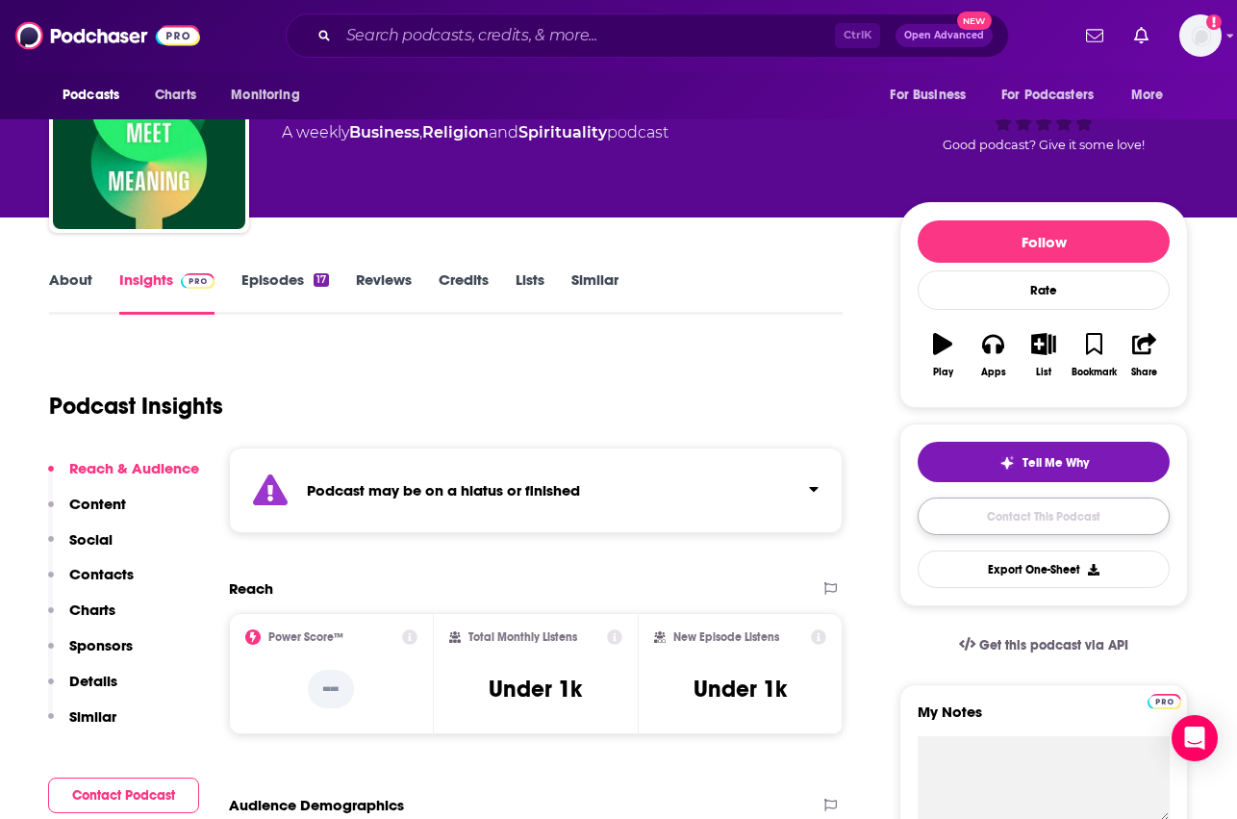
click at [1041, 504] on link "Contact This Podcast" at bounding box center [1044, 516] width 252 height 38
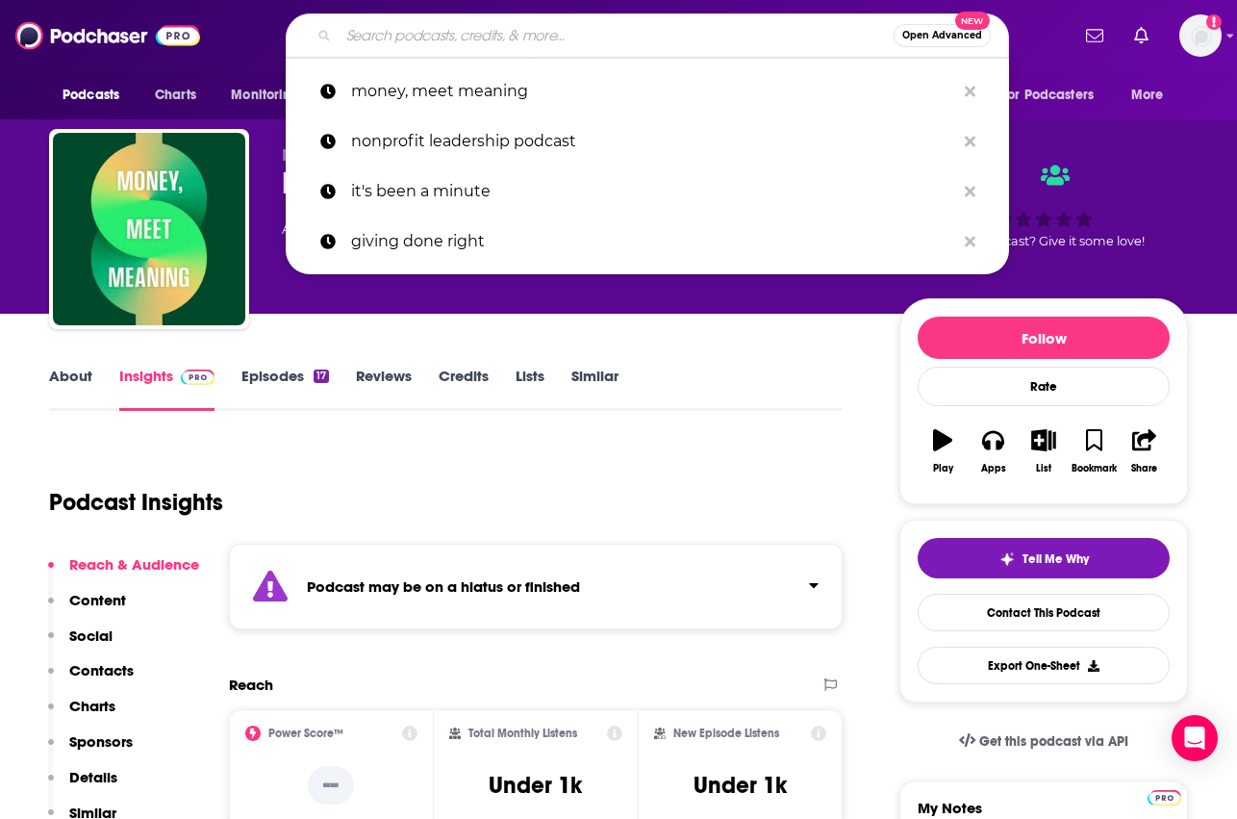
click at [385, 43] on input "Search podcasts, credits, & more..." at bounding box center [616, 35] width 555 height 31
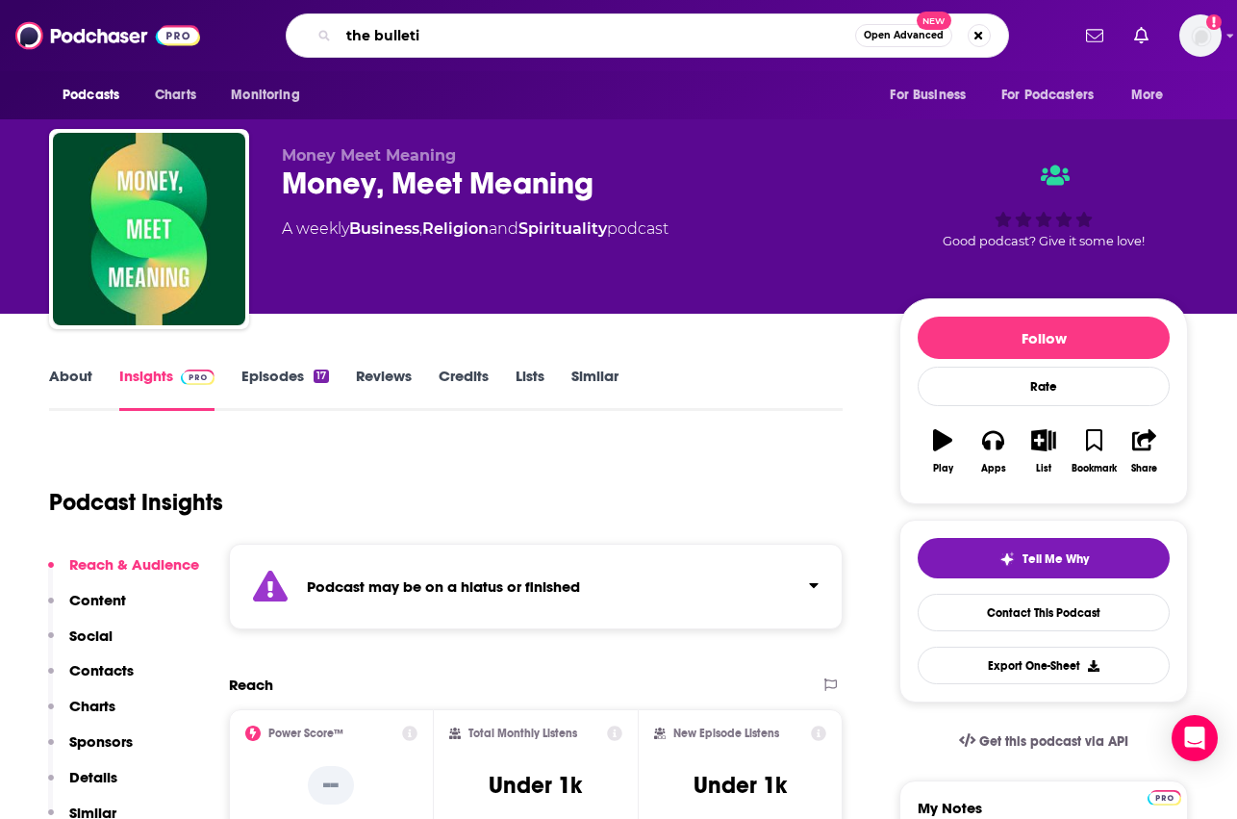
type input "the bulletin"
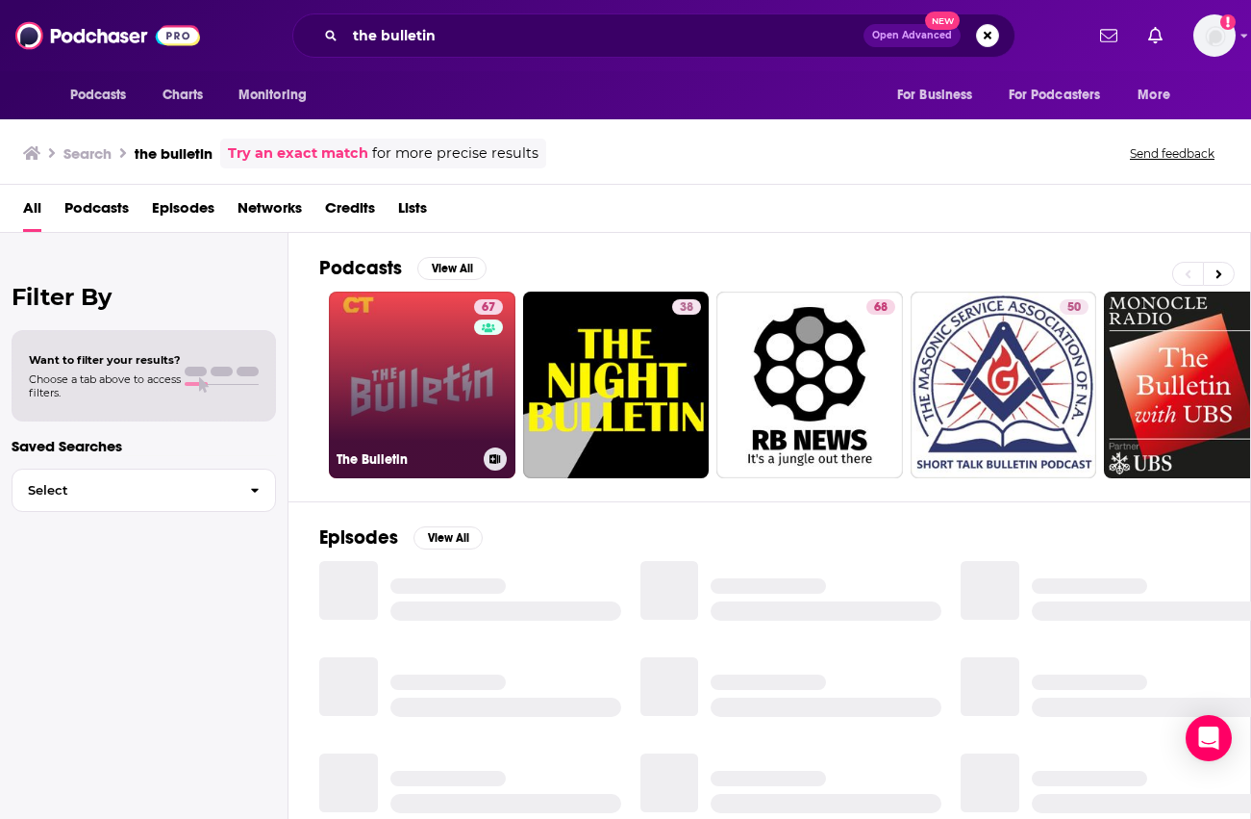
click at [430, 350] on link "67 The Bulletin" at bounding box center [422, 384] width 187 height 187
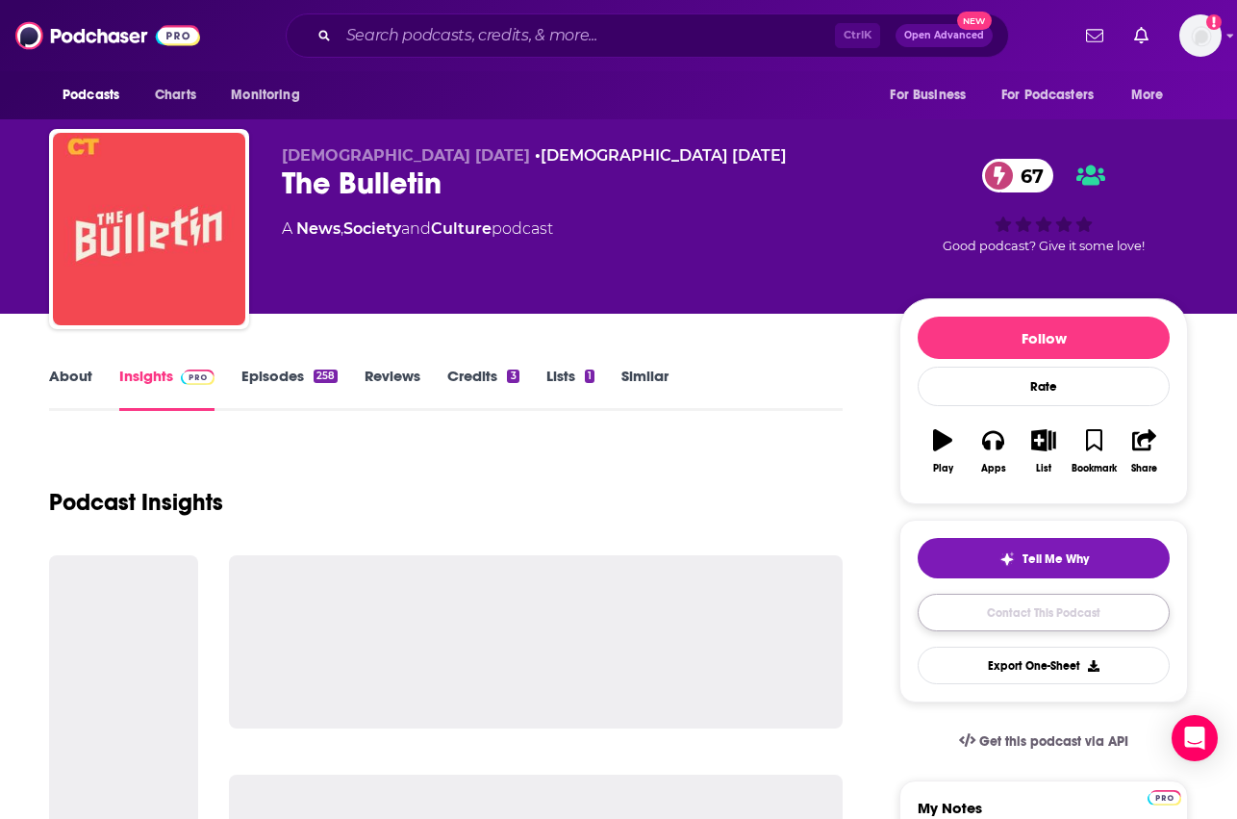
click at [1045, 620] on link "Contact This Podcast" at bounding box center [1044, 612] width 252 height 38
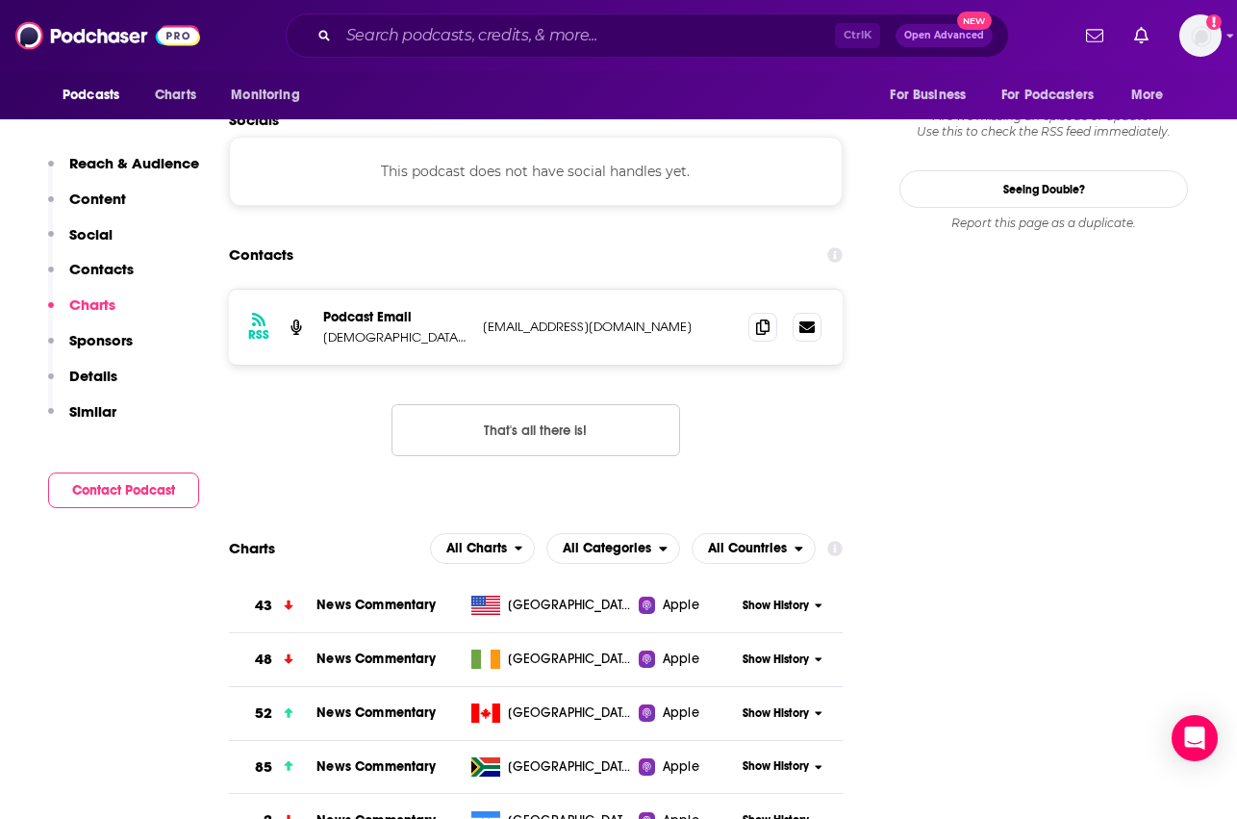
scroll to position [1622, 0]
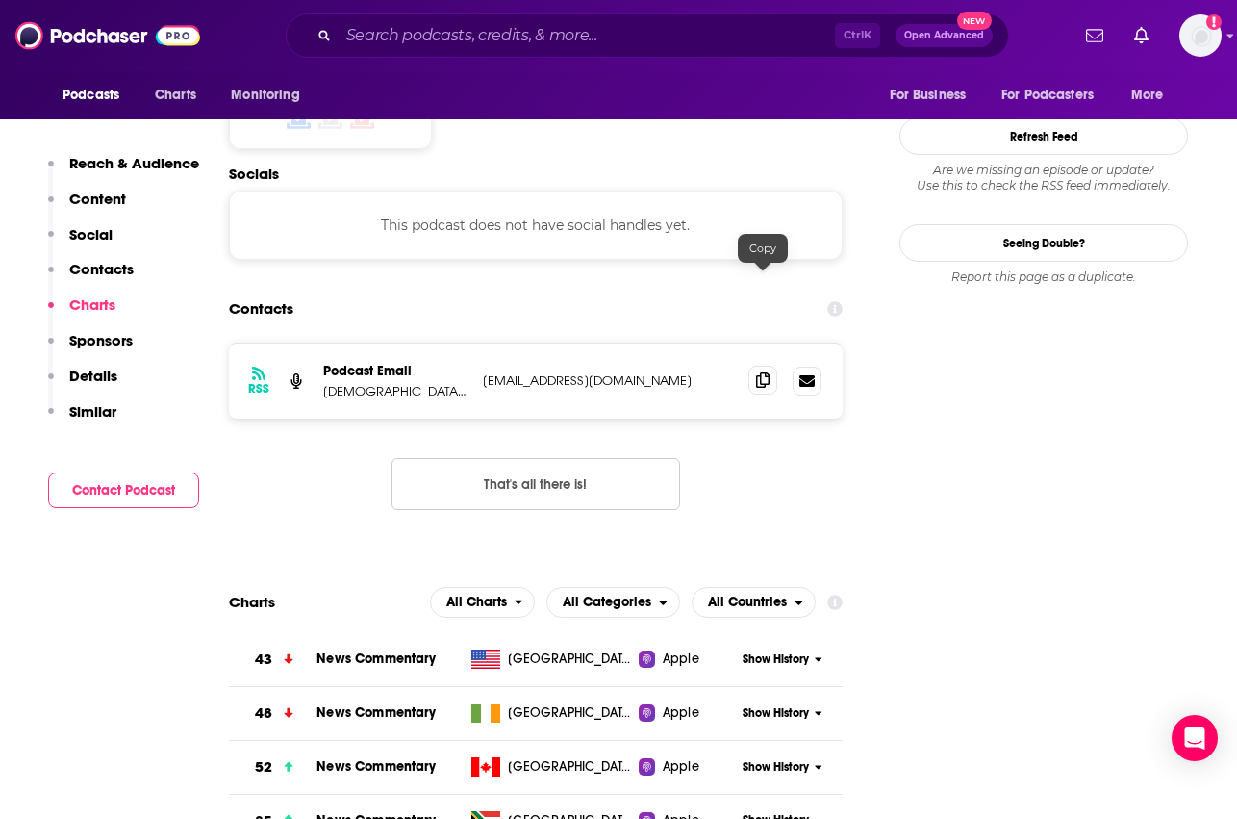
click at [764, 372] on icon at bounding box center [762, 379] width 13 height 15
